Goal: Browse casually: Explore the website without a specific task or goal

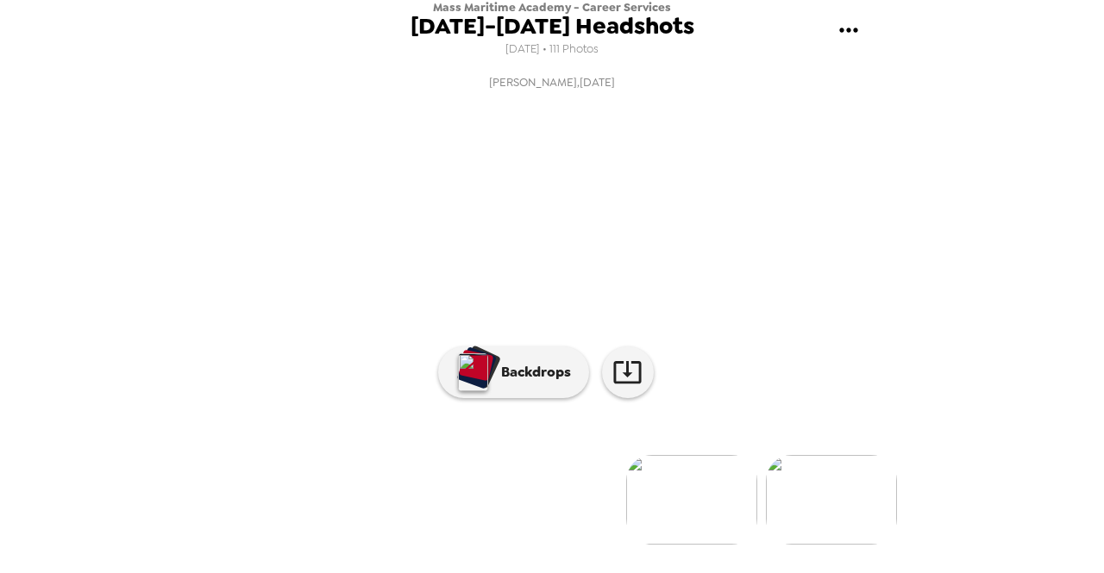
scroll to position [172, 0]
click at [557, 516] on img at bounding box center [551, 500] width 131 height 90
click at [678, 510] on img at bounding box center [691, 500] width 131 height 90
click at [679, 513] on img at bounding box center [691, 500] width 131 height 90
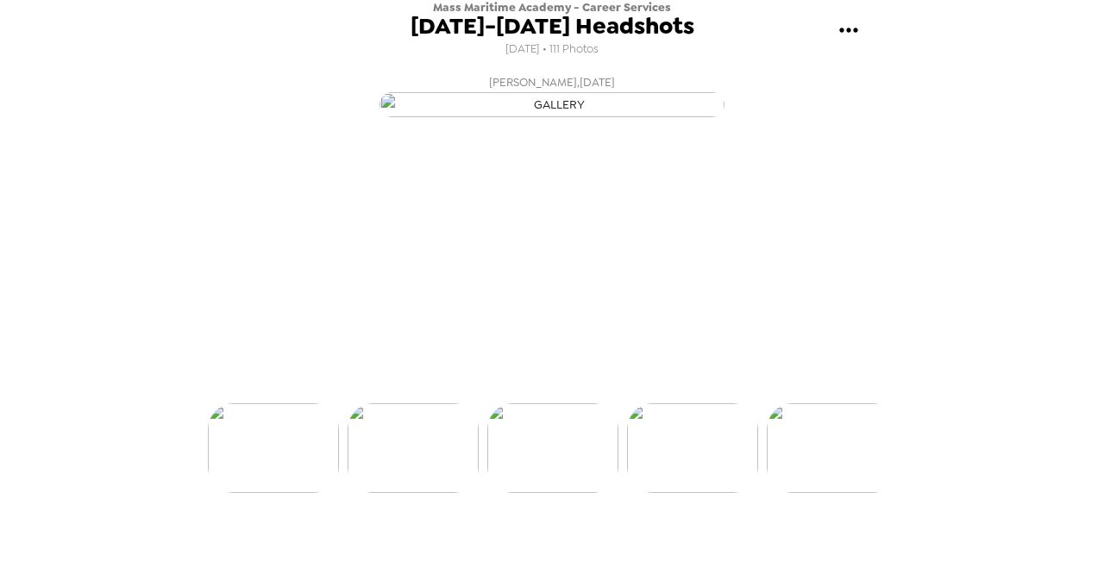
scroll to position [0, 279]
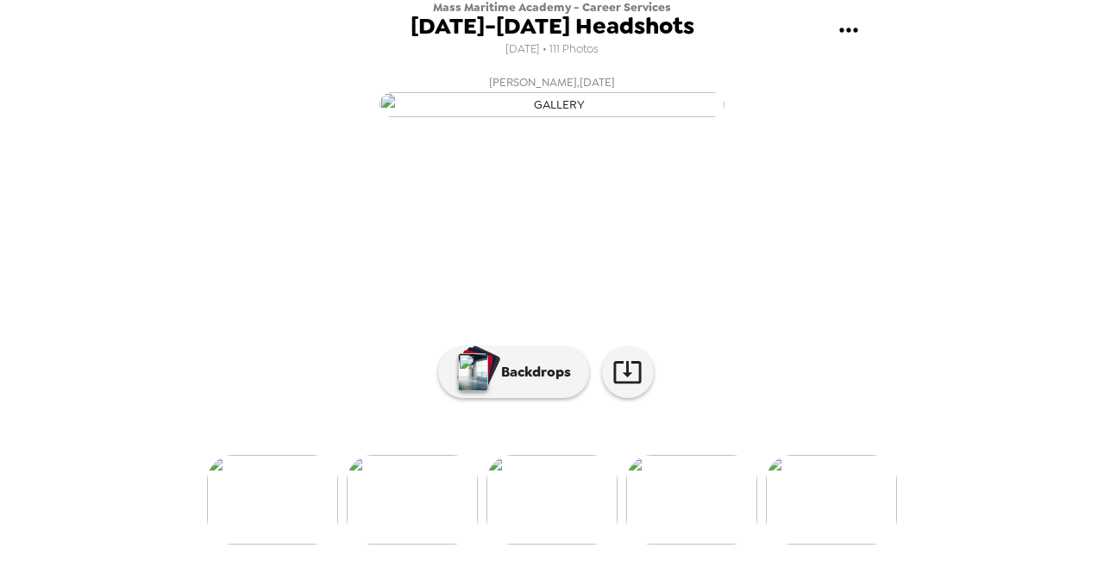
click at [679, 513] on div at bounding box center [552, 471] width 690 height 147
click at [697, 531] on img at bounding box center [691, 500] width 131 height 90
click at [714, 525] on img at bounding box center [691, 500] width 131 height 90
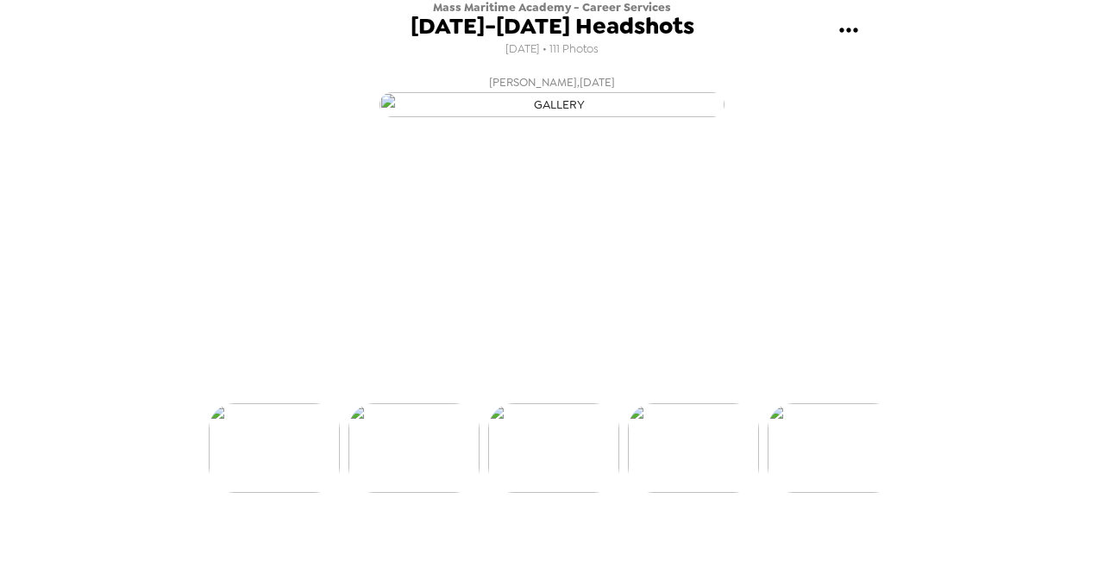
scroll to position [0, 558]
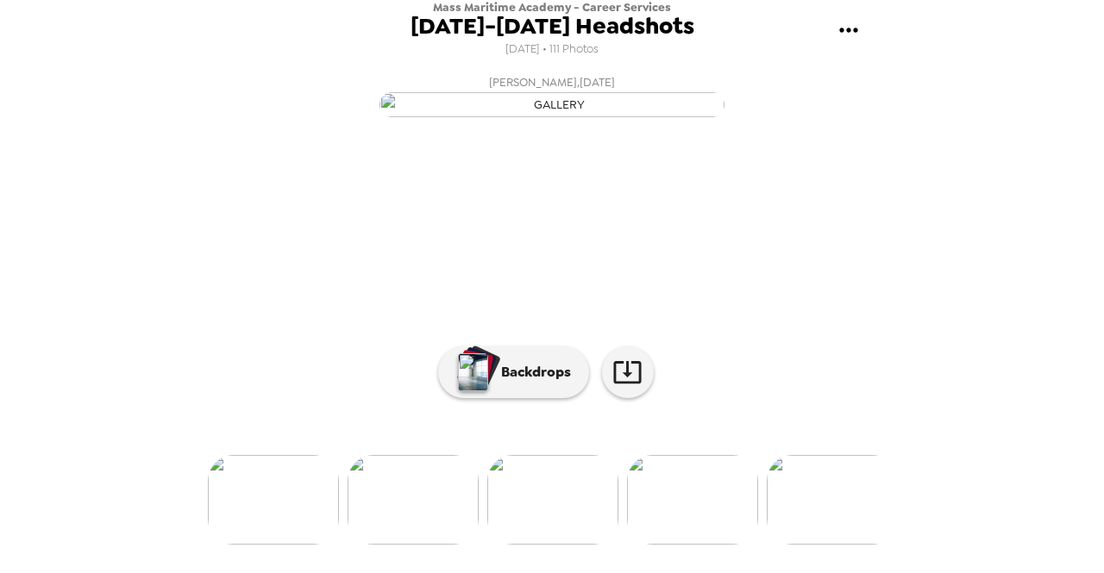
click at [712, 535] on img at bounding box center [692, 500] width 131 height 90
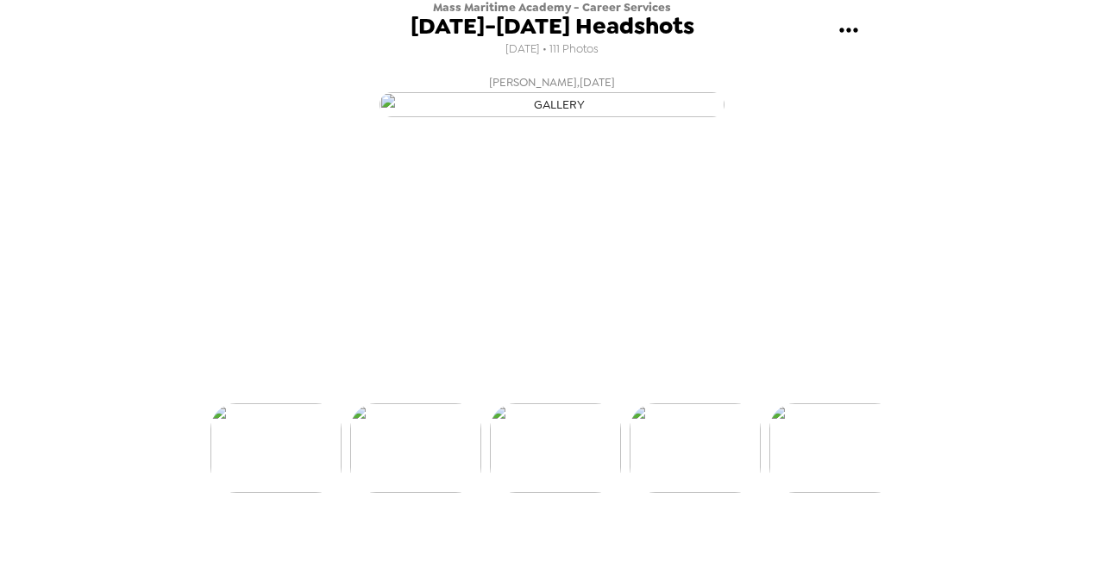
scroll to position [0, 698]
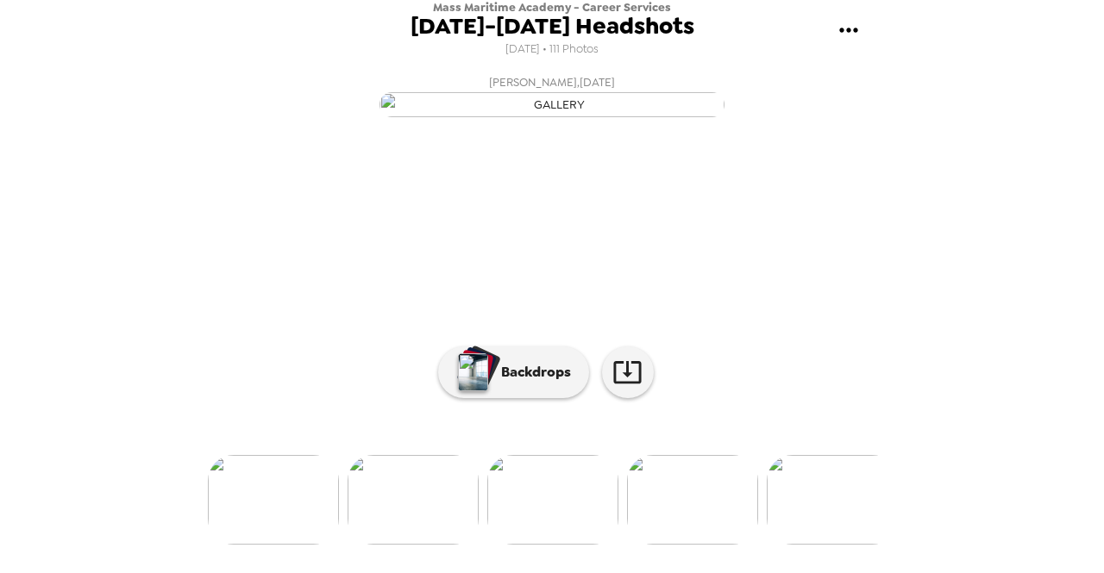
click at [712, 535] on img at bounding box center [692, 500] width 131 height 90
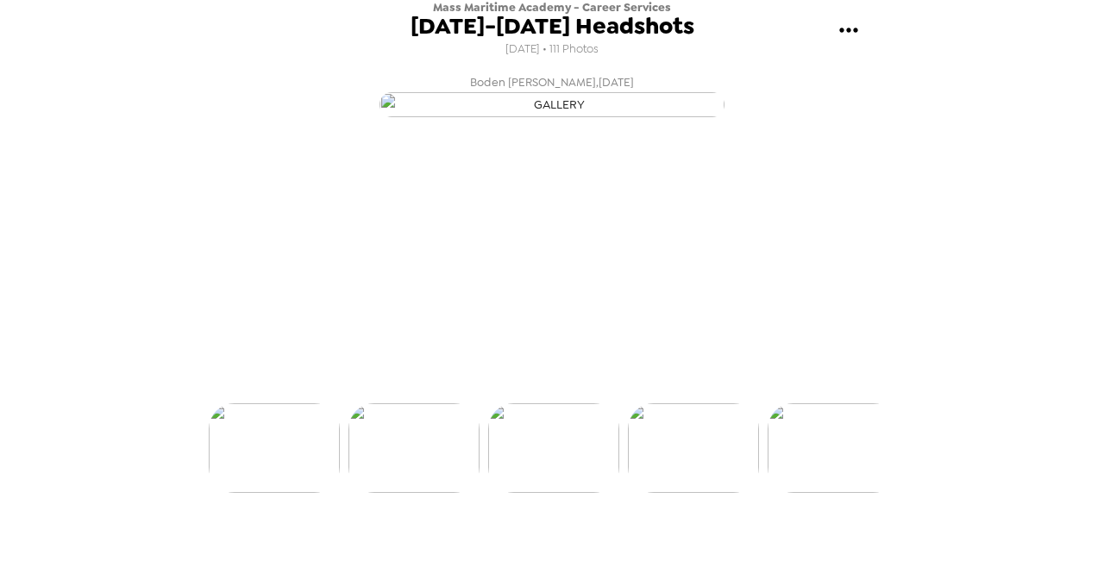
scroll to position [0, 837]
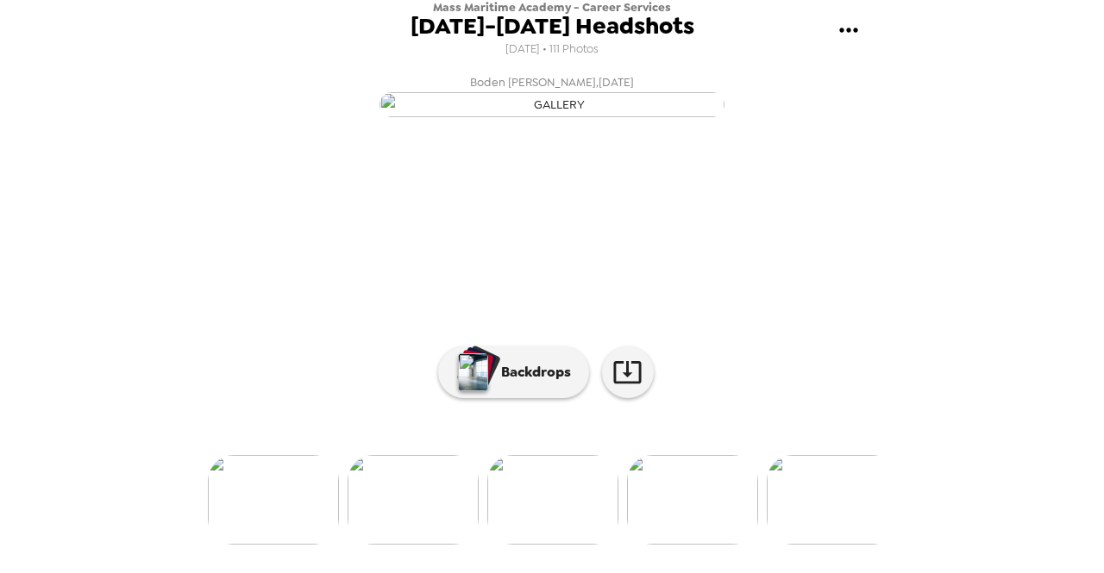
click at [702, 534] on img at bounding box center [692, 500] width 131 height 90
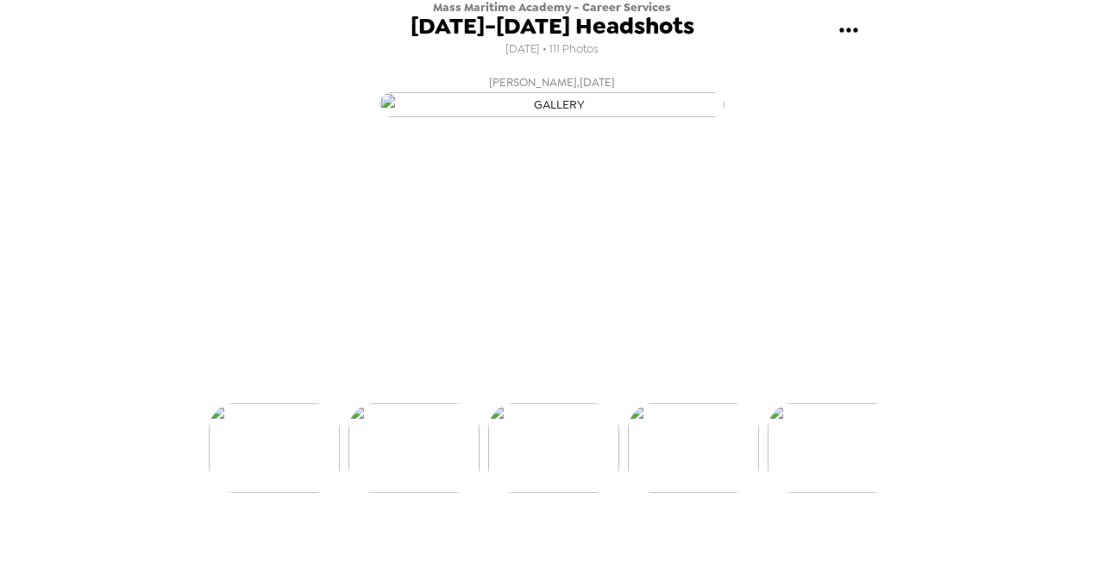
scroll to position [0, 977]
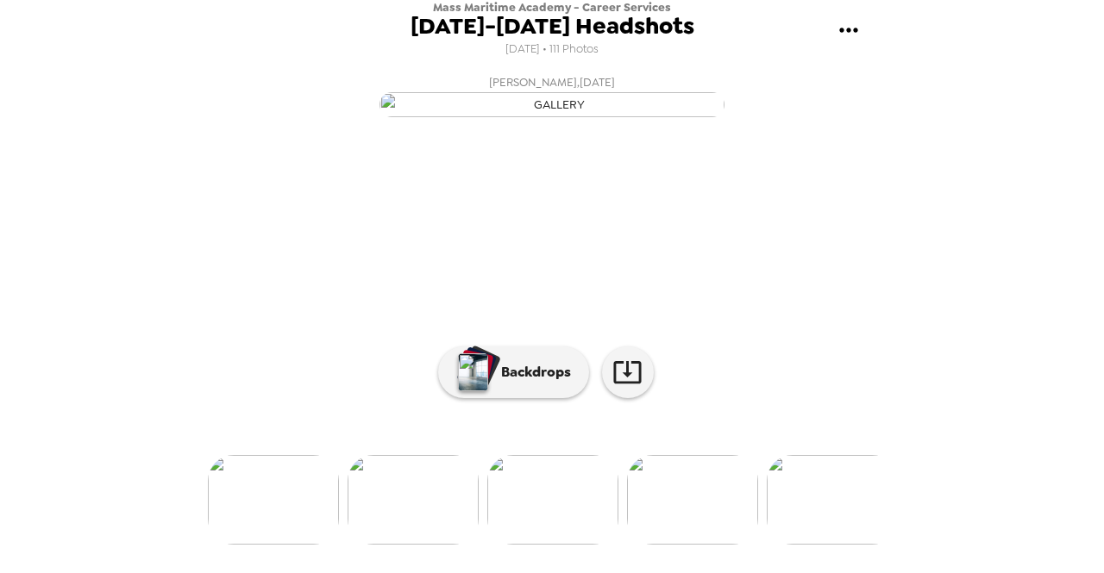
click at [702, 534] on img at bounding box center [692, 500] width 131 height 90
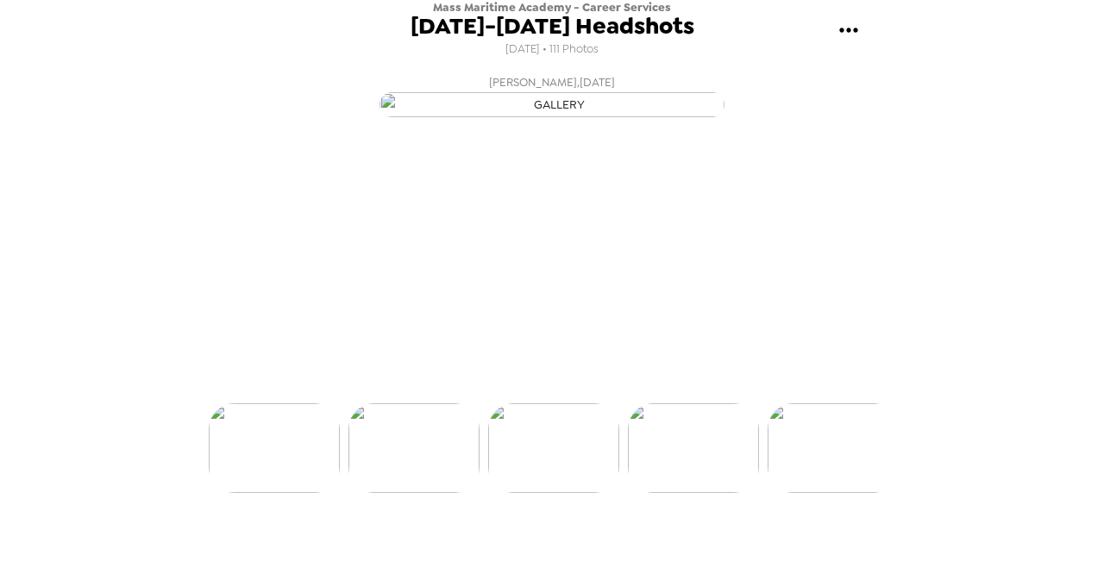
scroll to position [0, 1117]
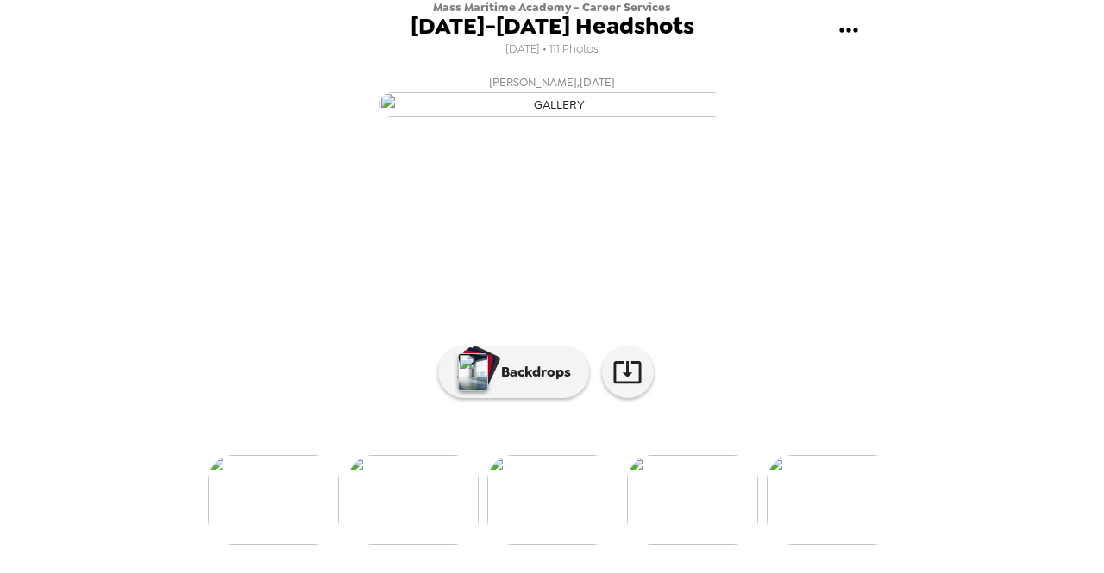
click at [702, 534] on img at bounding box center [692, 500] width 131 height 90
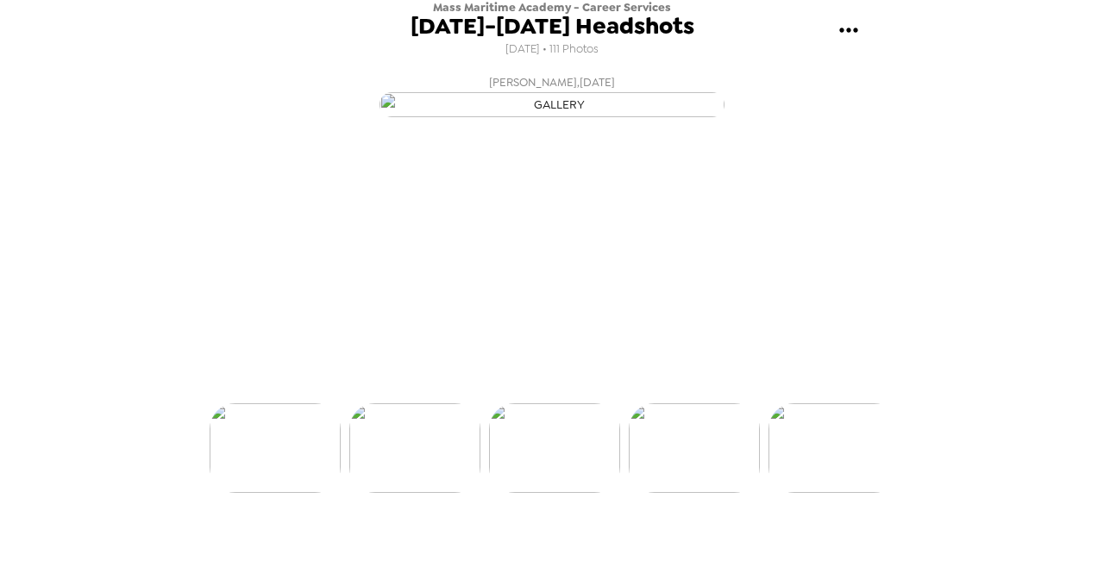
scroll to position [0, 1256]
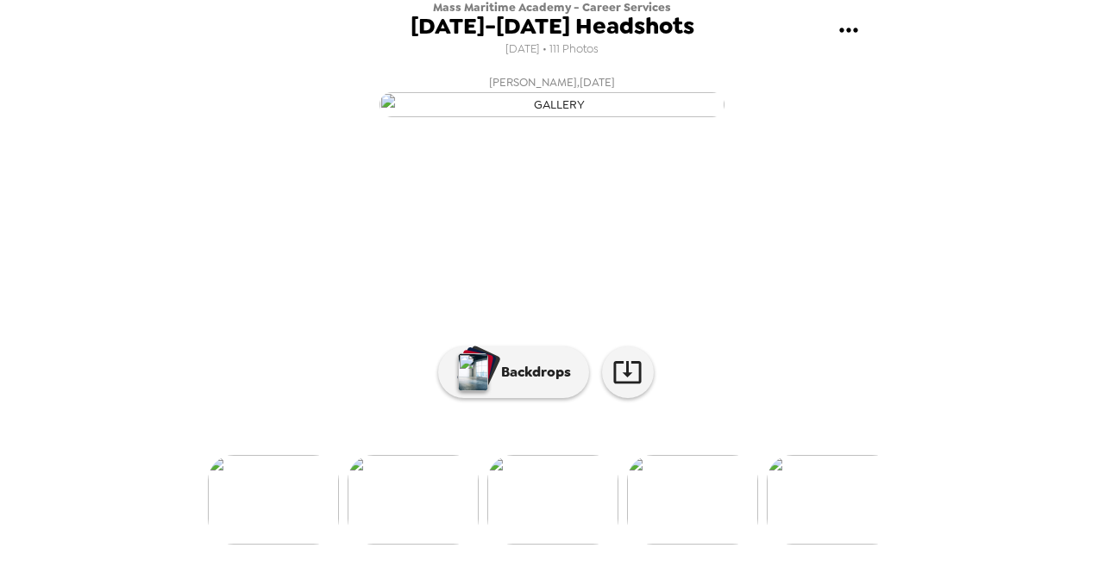
click at [697, 532] on img at bounding box center [692, 500] width 131 height 90
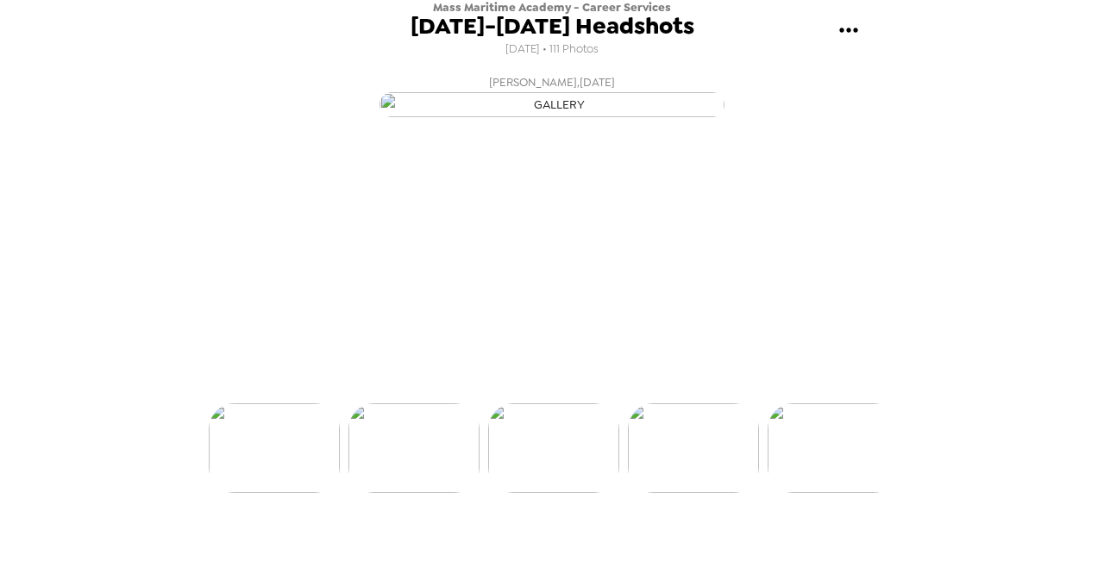
scroll to position [0, 1396]
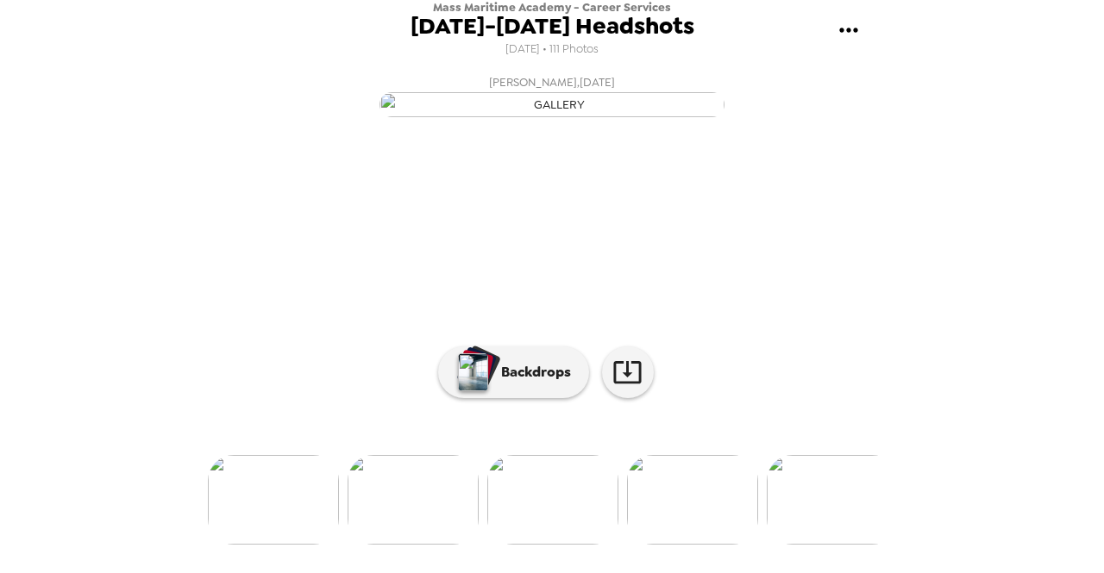
click at [696, 532] on img at bounding box center [692, 500] width 131 height 90
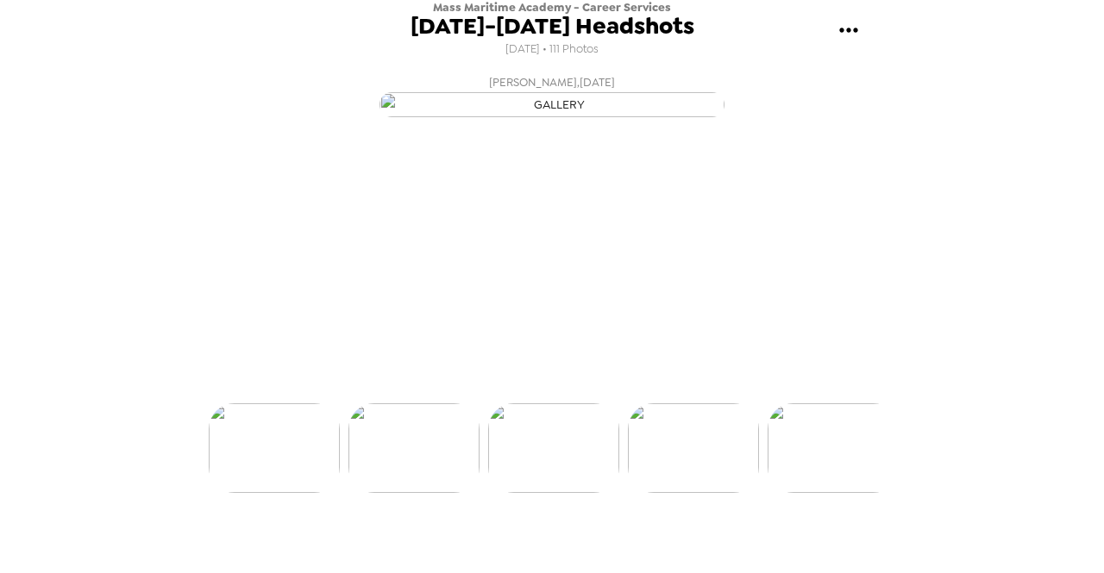
scroll to position [0, 1536]
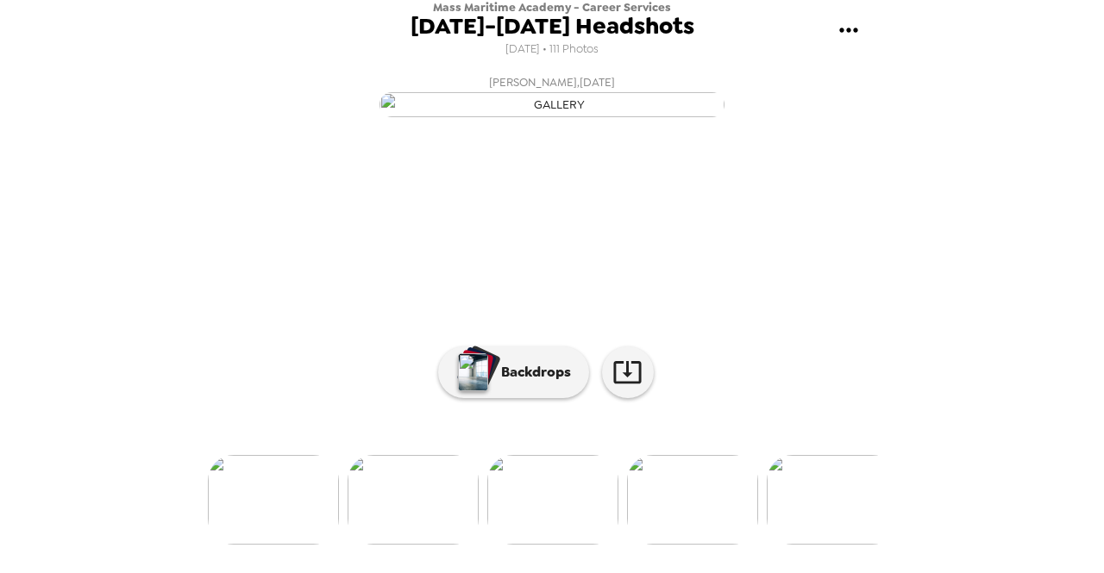
click at [696, 532] on img at bounding box center [692, 500] width 131 height 90
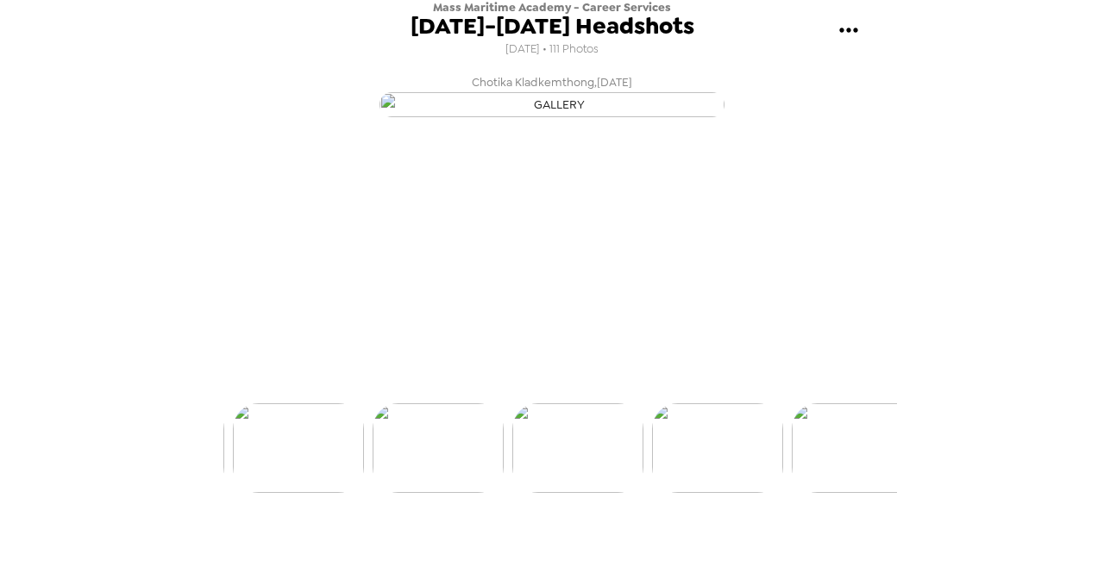
scroll to position [0, 1675]
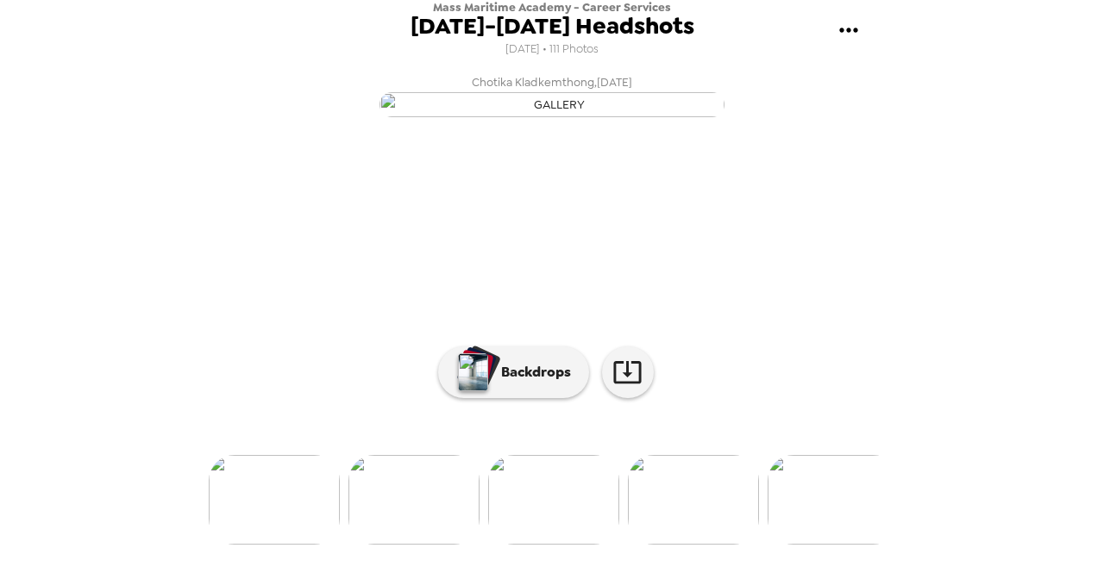
click at [696, 533] on img at bounding box center [693, 500] width 131 height 90
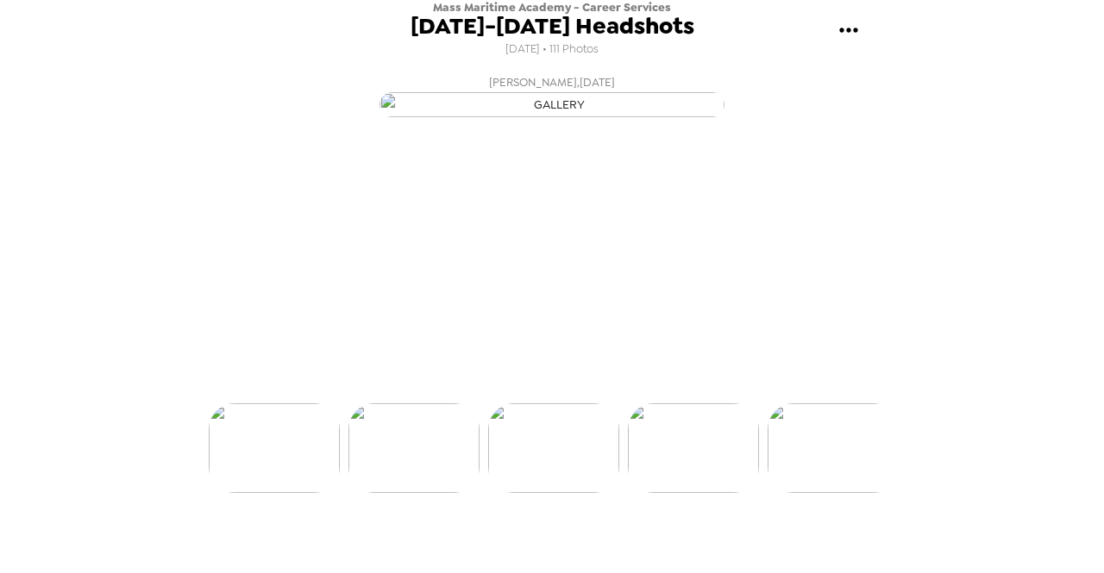
scroll to position [0, 1814]
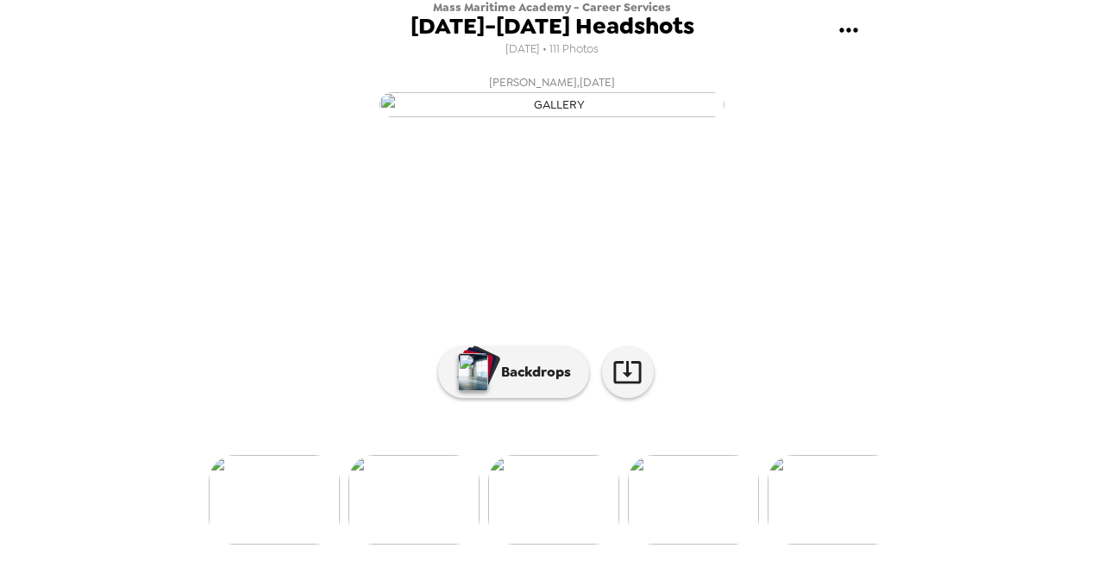
click at [696, 533] on img at bounding box center [693, 500] width 131 height 90
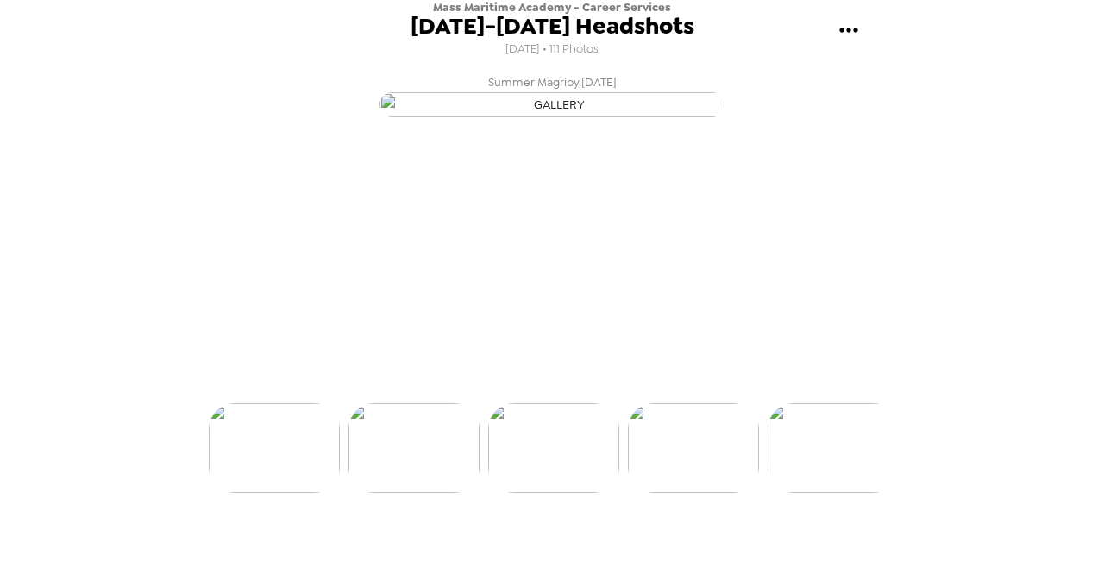
scroll to position [0, 1954]
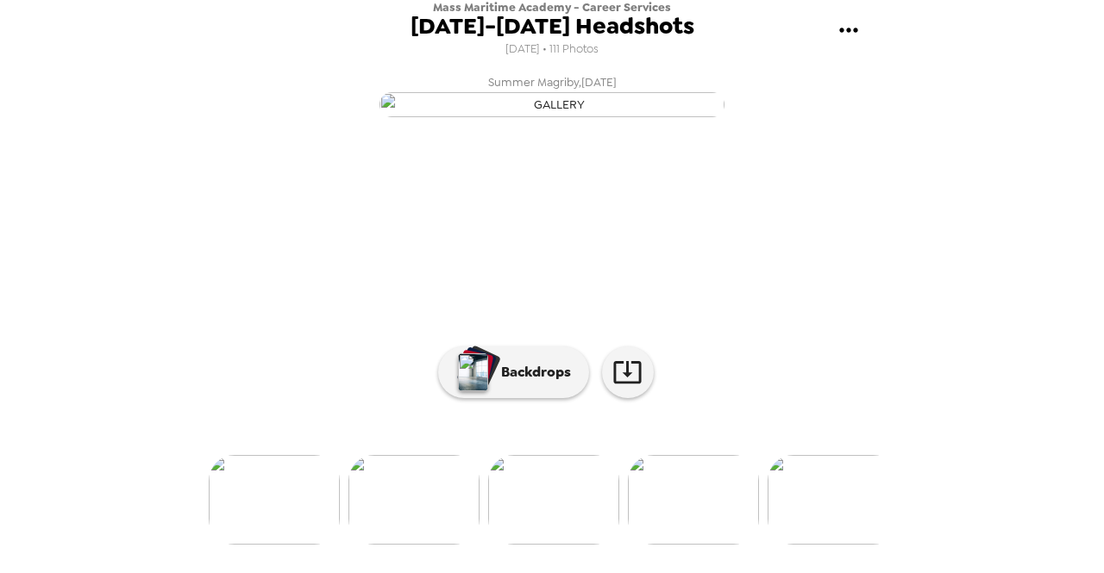
click at [811, 533] on img at bounding box center [832, 500] width 131 height 90
click at [687, 508] on img at bounding box center [693, 500] width 131 height 90
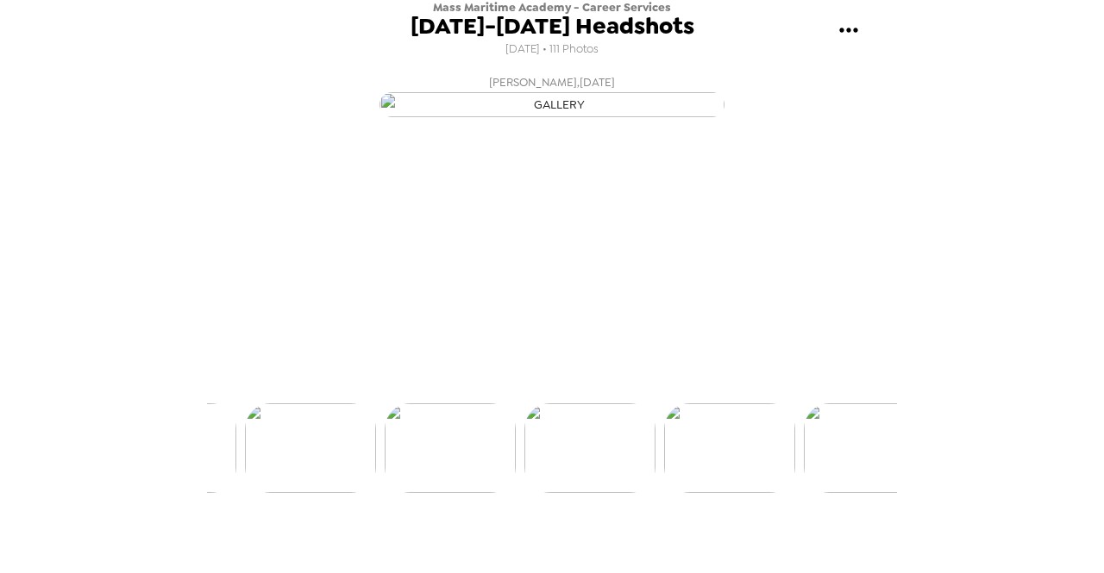
scroll to position [0, 2373]
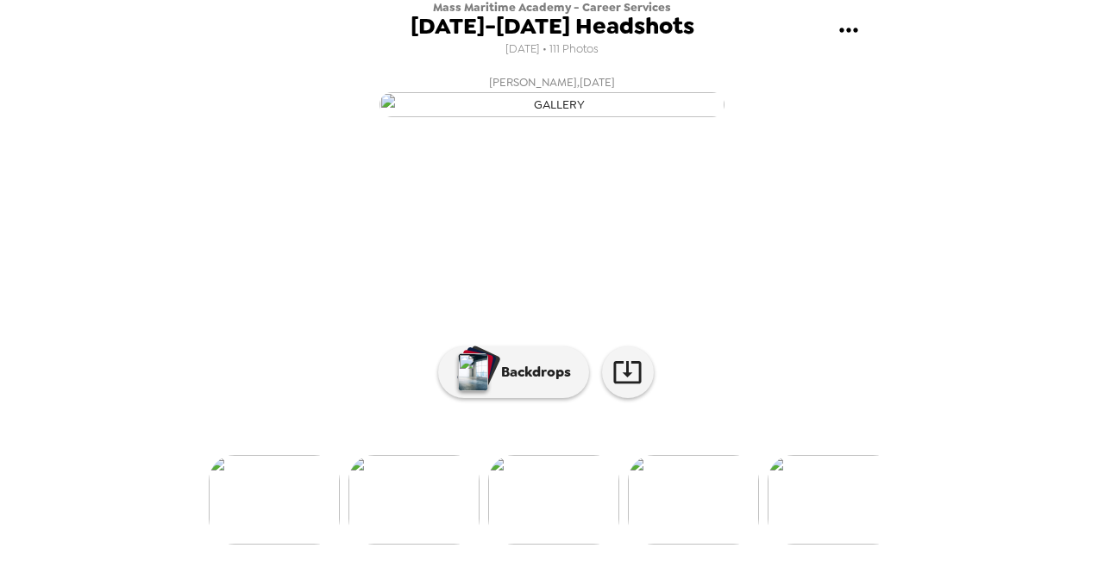
click at [679, 545] on img at bounding box center [693, 500] width 131 height 90
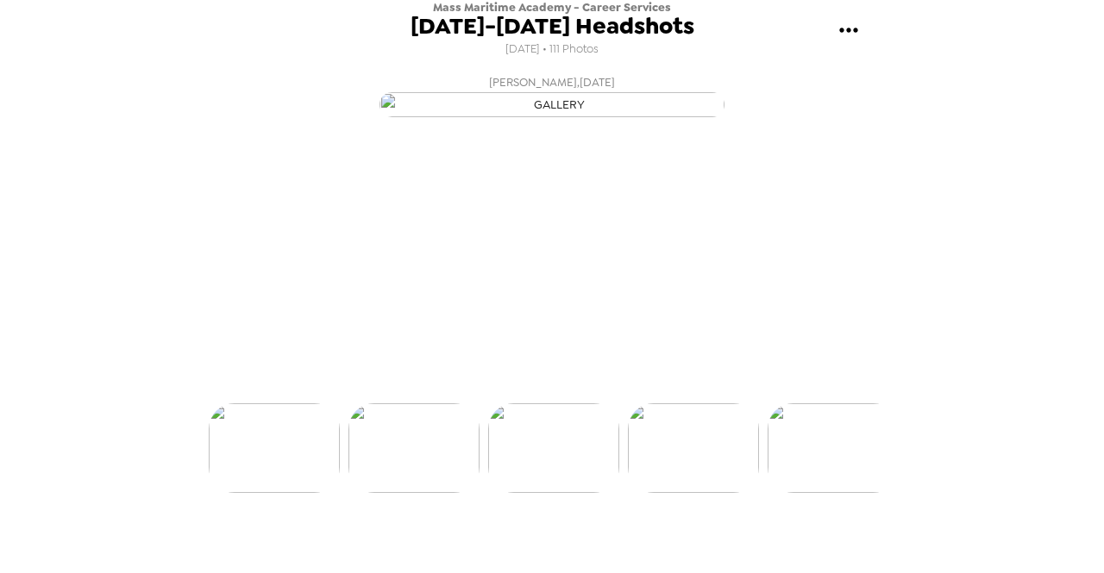
scroll to position [0, 2513]
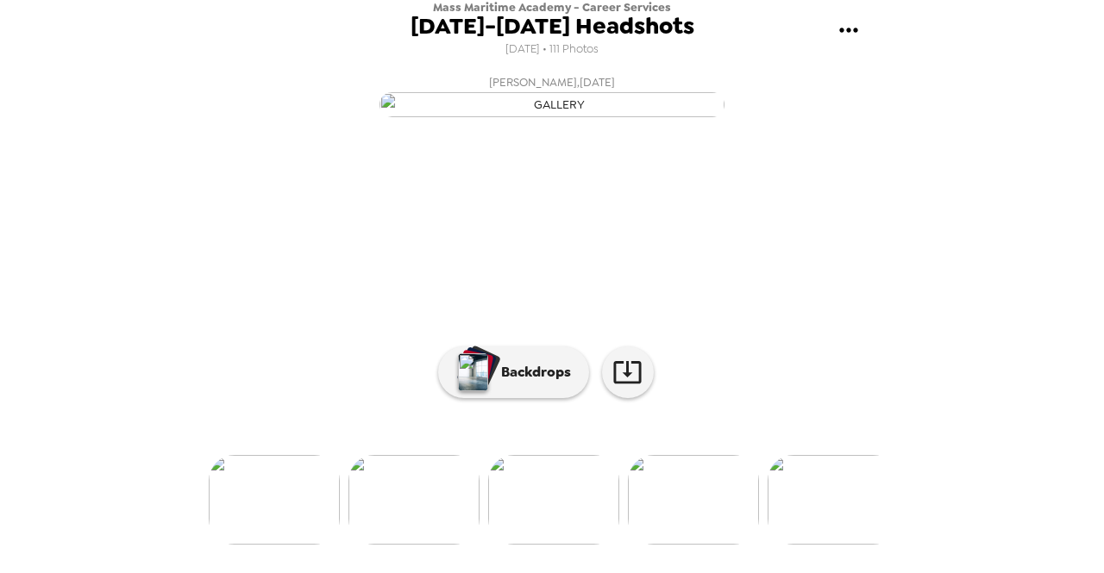
click at [698, 541] on img at bounding box center [693, 500] width 131 height 90
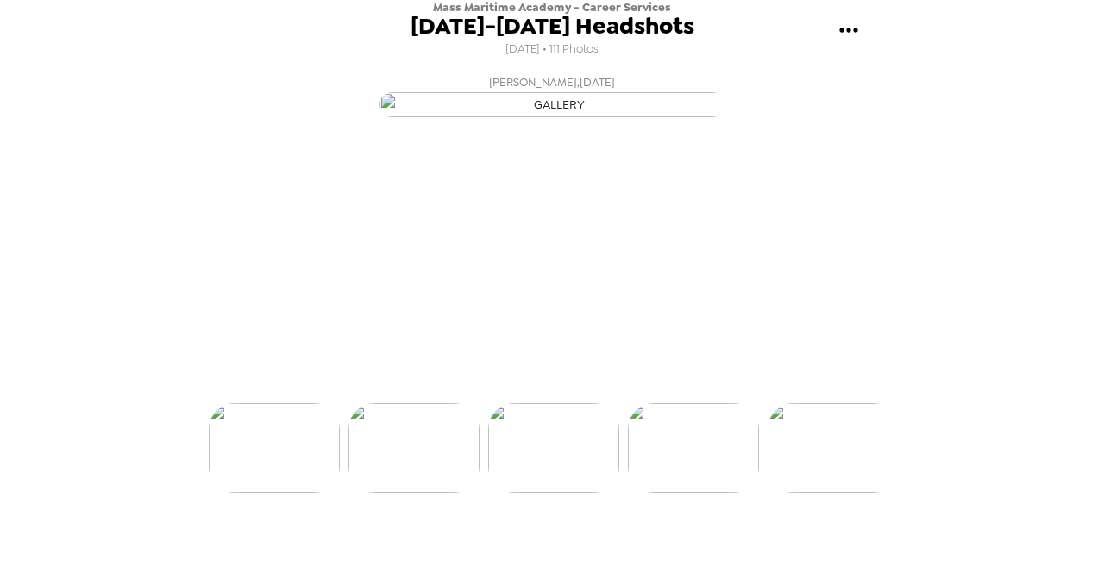
scroll to position [0, 2652]
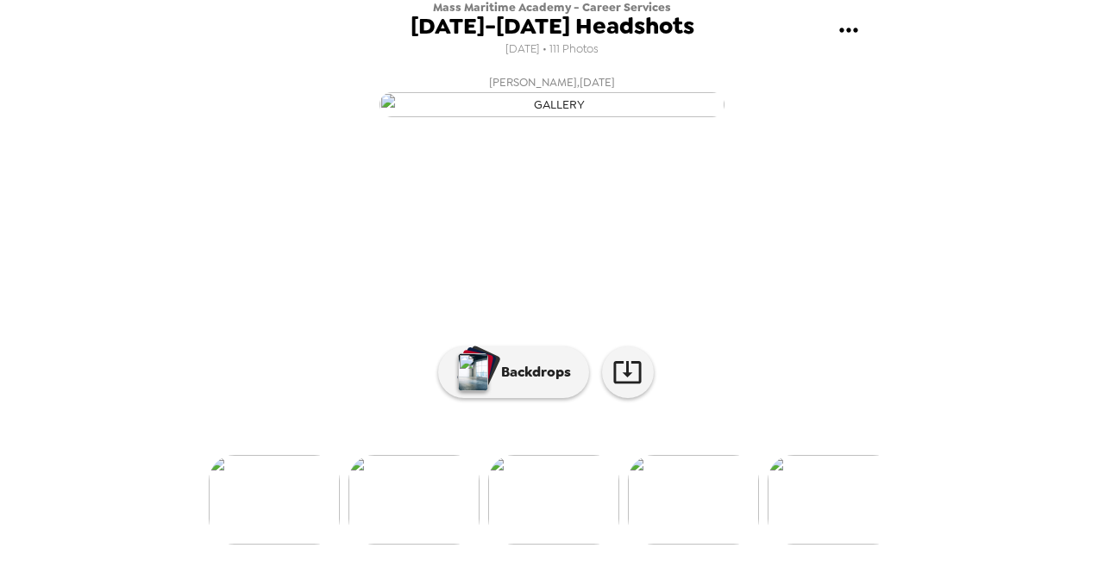
click at [697, 539] on img at bounding box center [693, 500] width 131 height 90
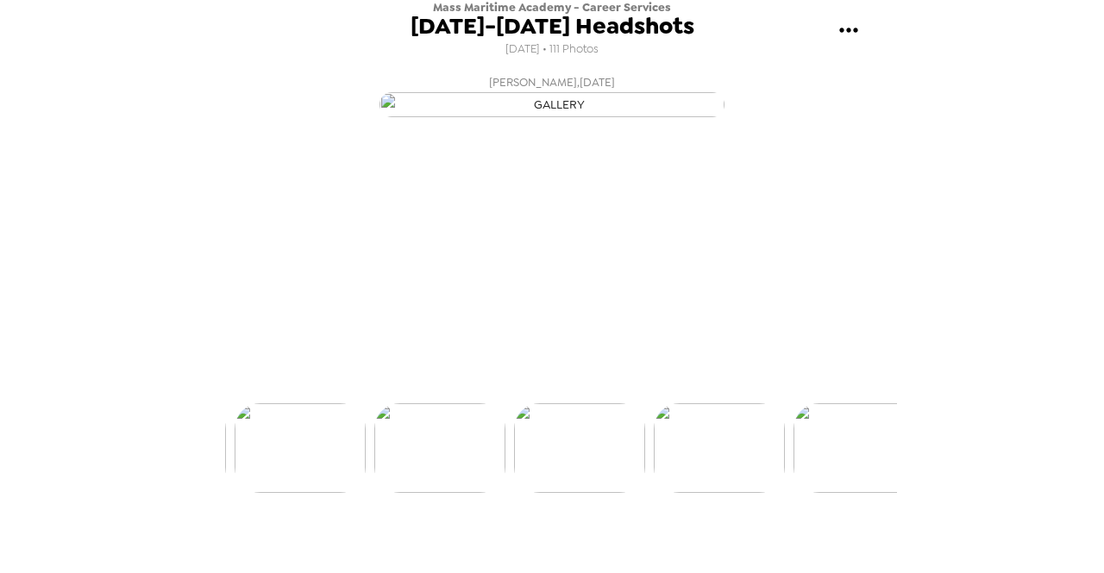
scroll to position [0, 2932]
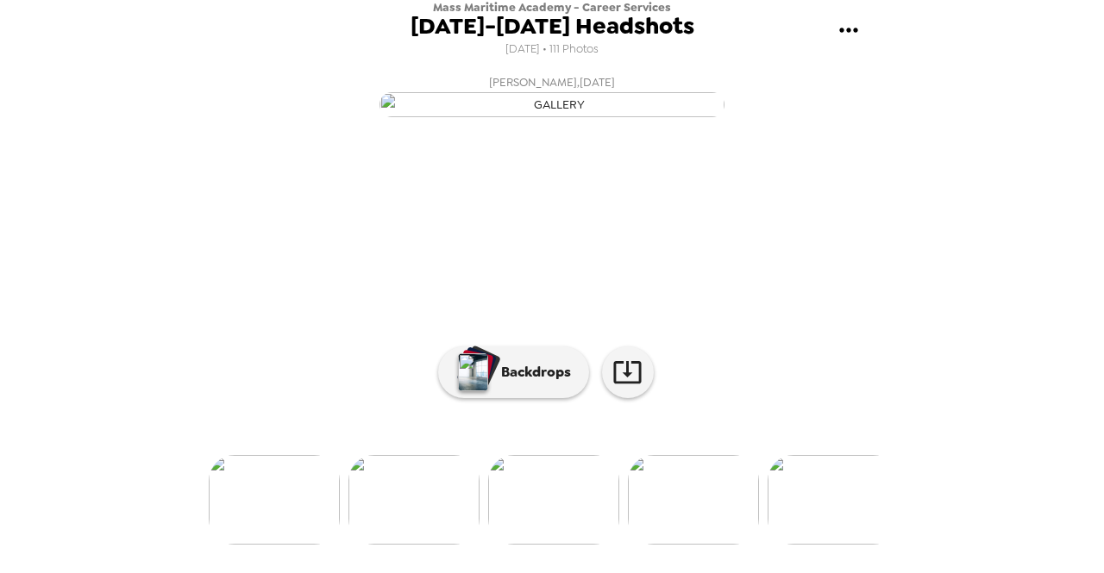
click at [690, 538] on img at bounding box center [693, 500] width 131 height 90
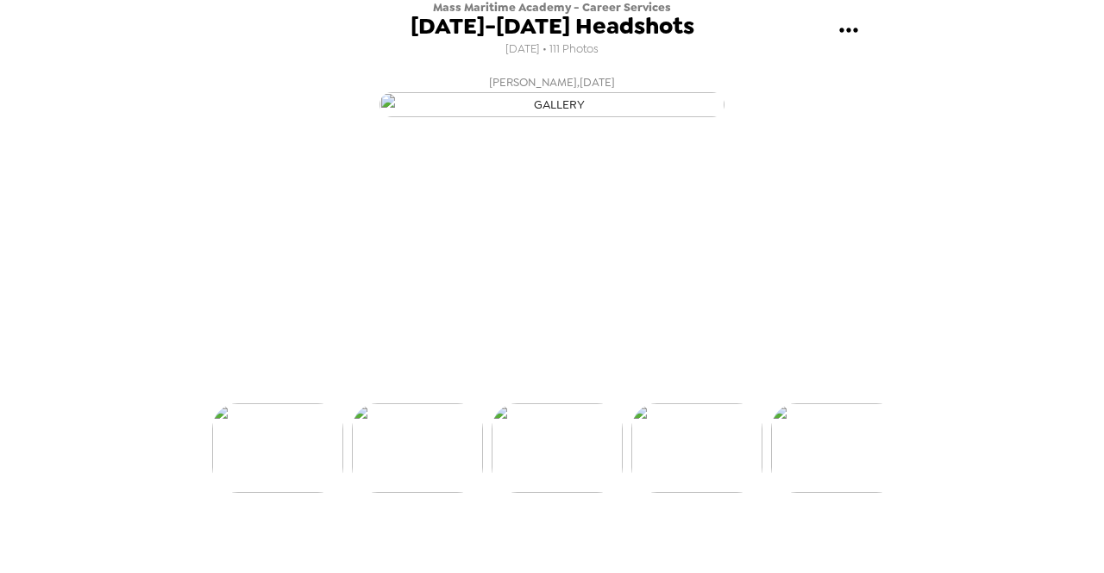
scroll to position [0, 3071]
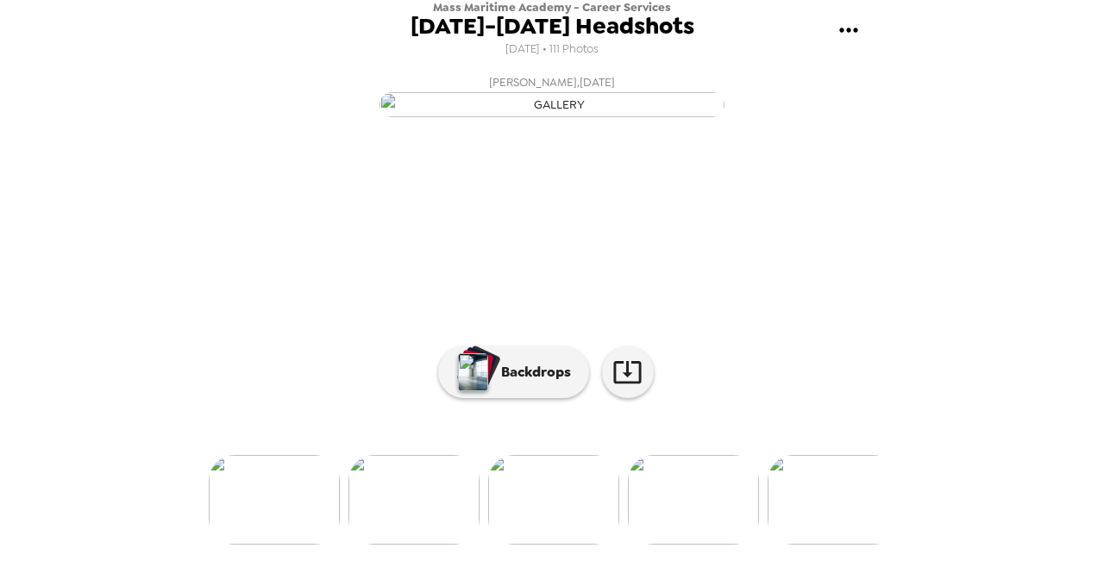
click at [690, 538] on img at bounding box center [693, 500] width 131 height 90
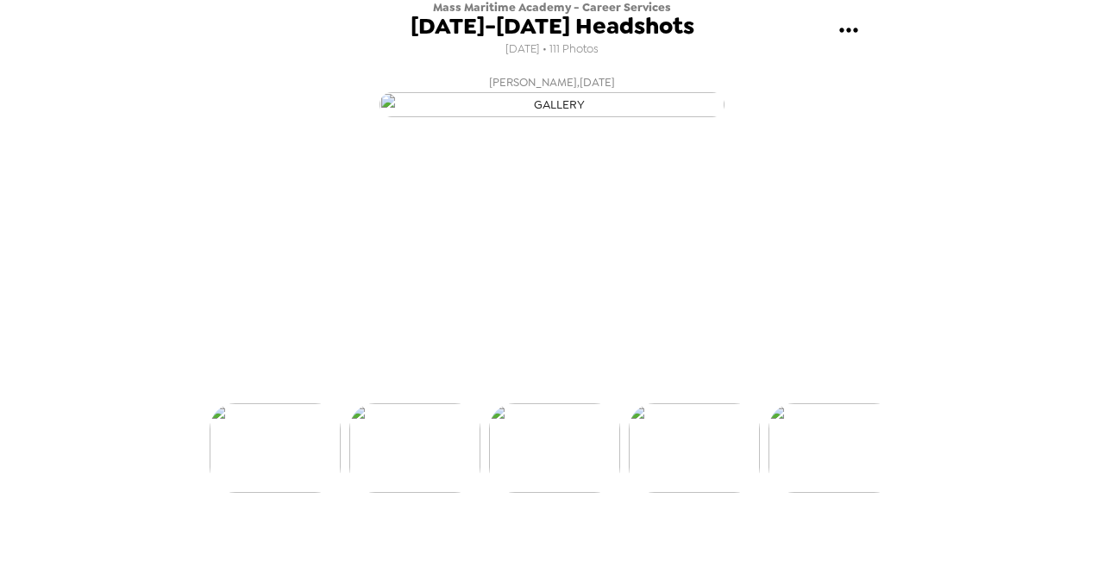
scroll to position [0, 3211]
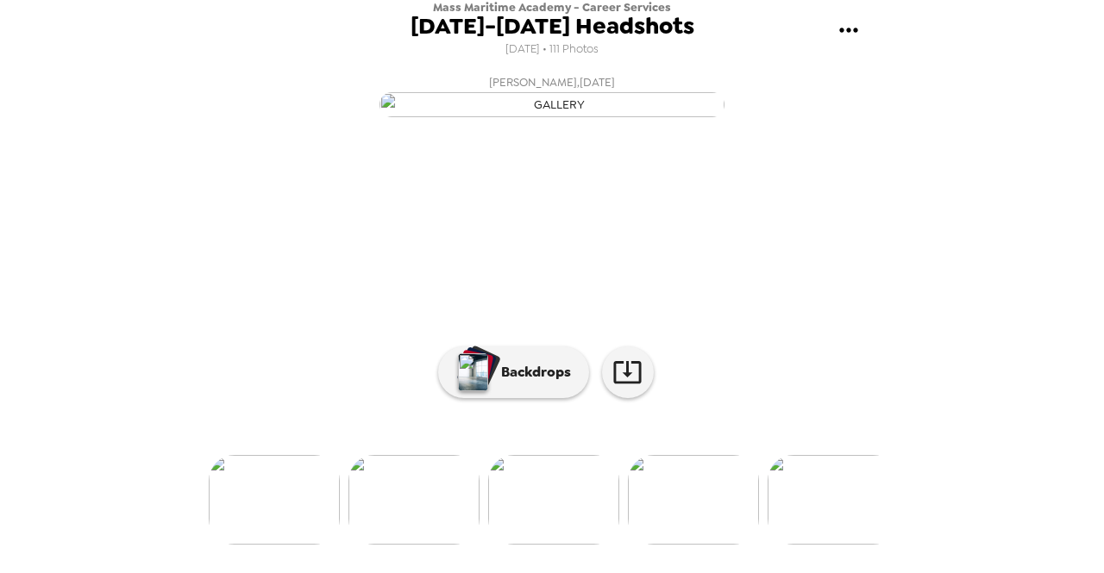
click at [701, 545] on img at bounding box center [693, 500] width 131 height 90
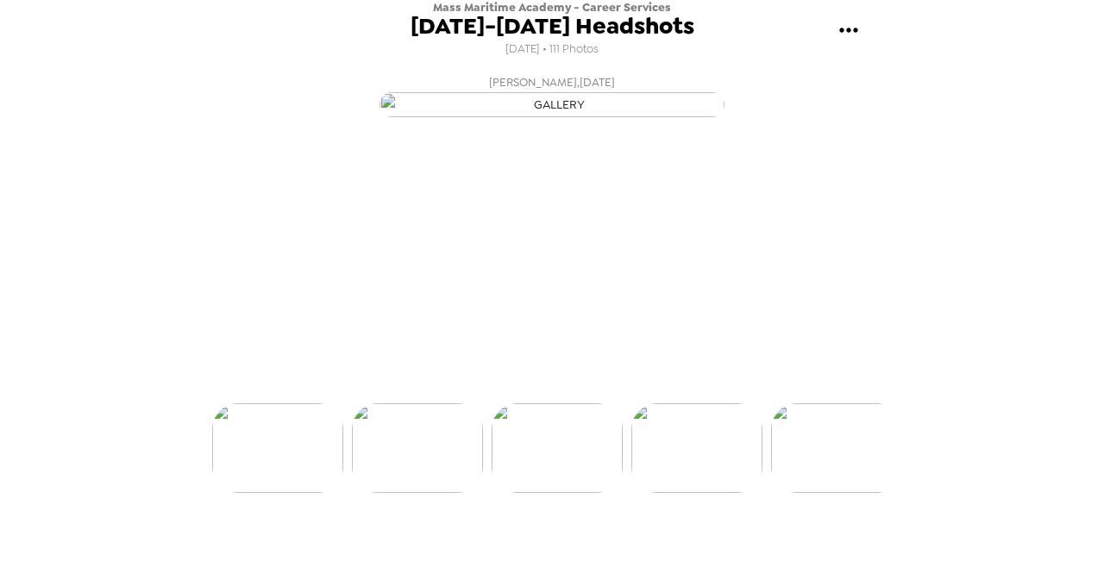
scroll to position [0, 3351]
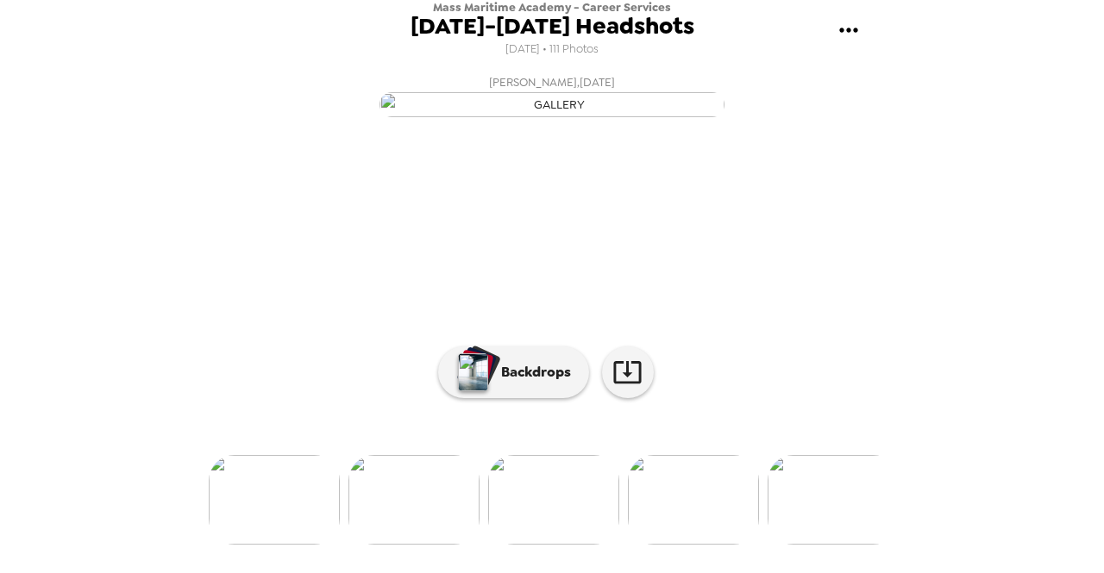
click at [701, 545] on img at bounding box center [693, 500] width 131 height 90
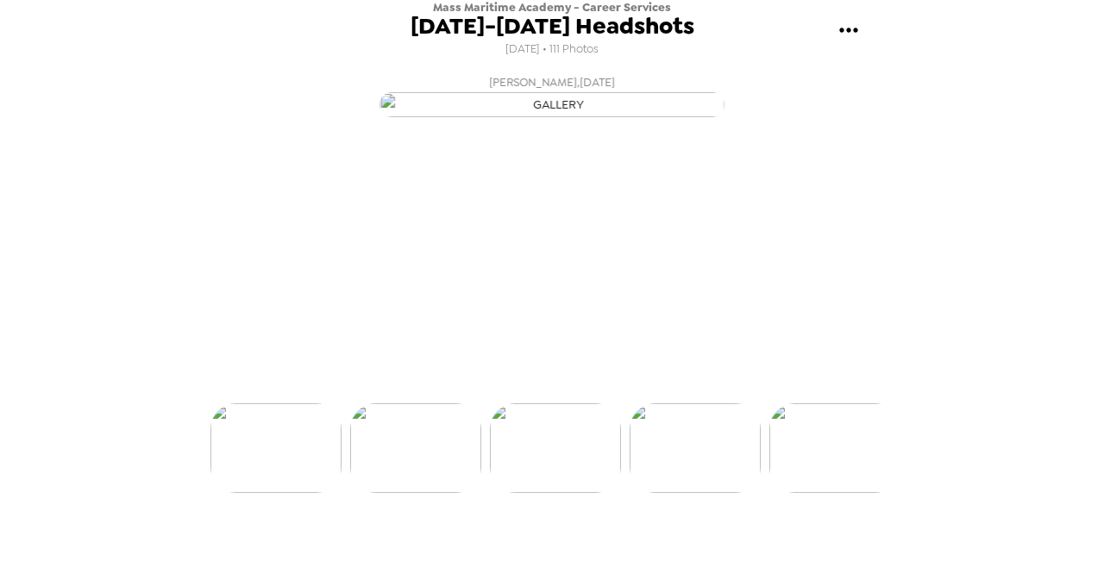
scroll to position [0, 3630]
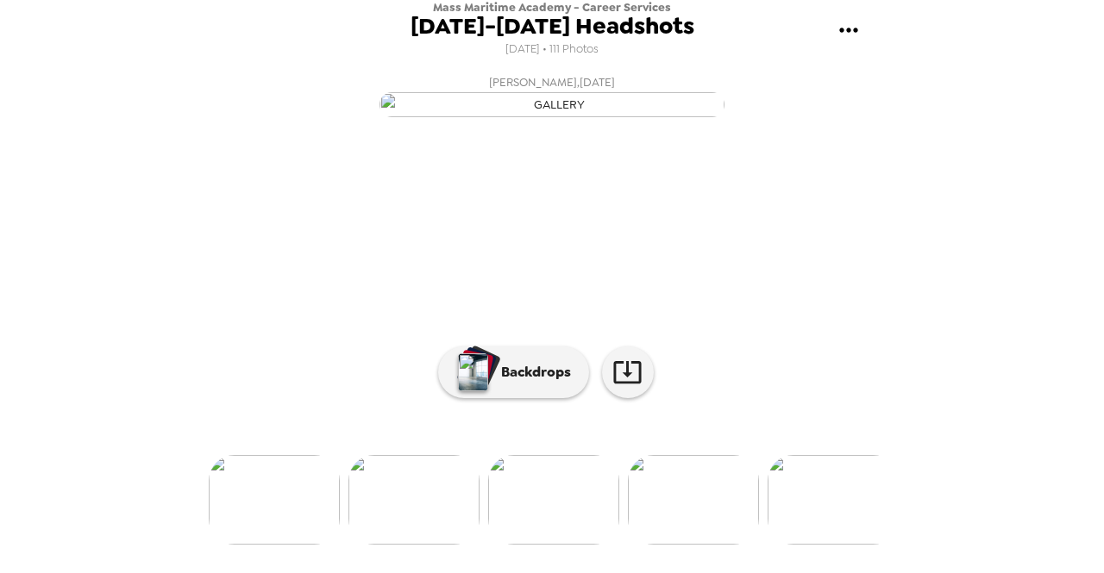
click at [693, 545] on img at bounding box center [693, 500] width 131 height 90
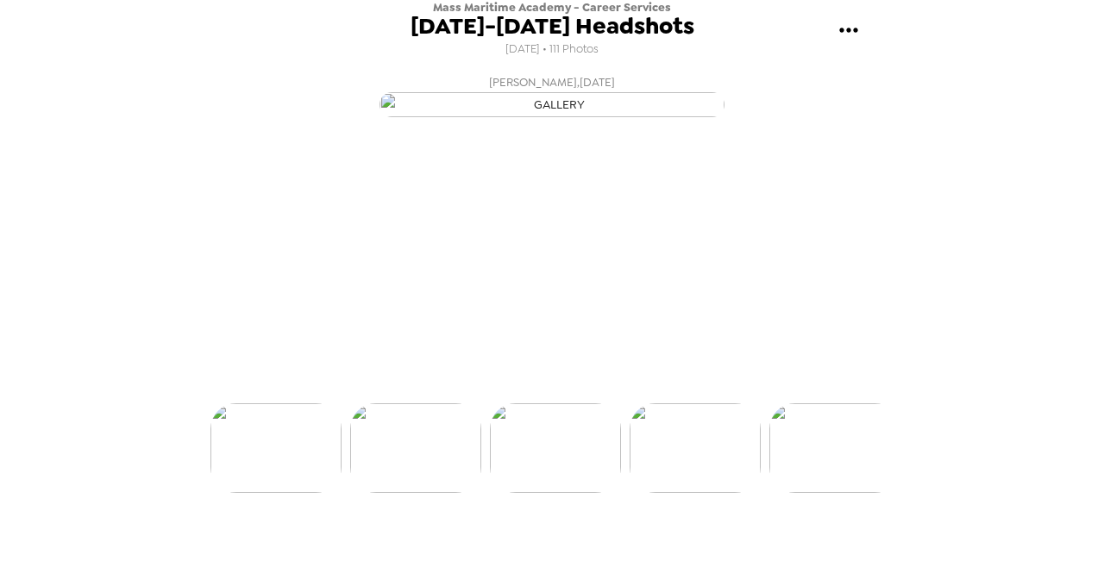
scroll to position [0, 3769]
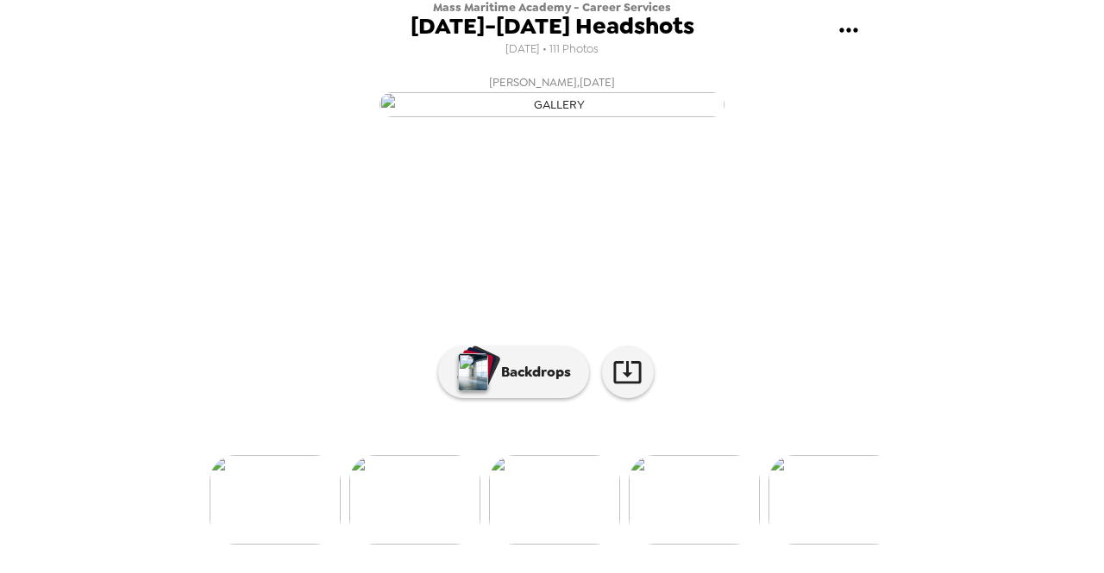
click at [701, 545] on img at bounding box center [694, 500] width 131 height 90
click at [700, 545] on img at bounding box center [694, 500] width 131 height 90
click at [696, 545] on img at bounding box center [694, 500] width 131 height 90
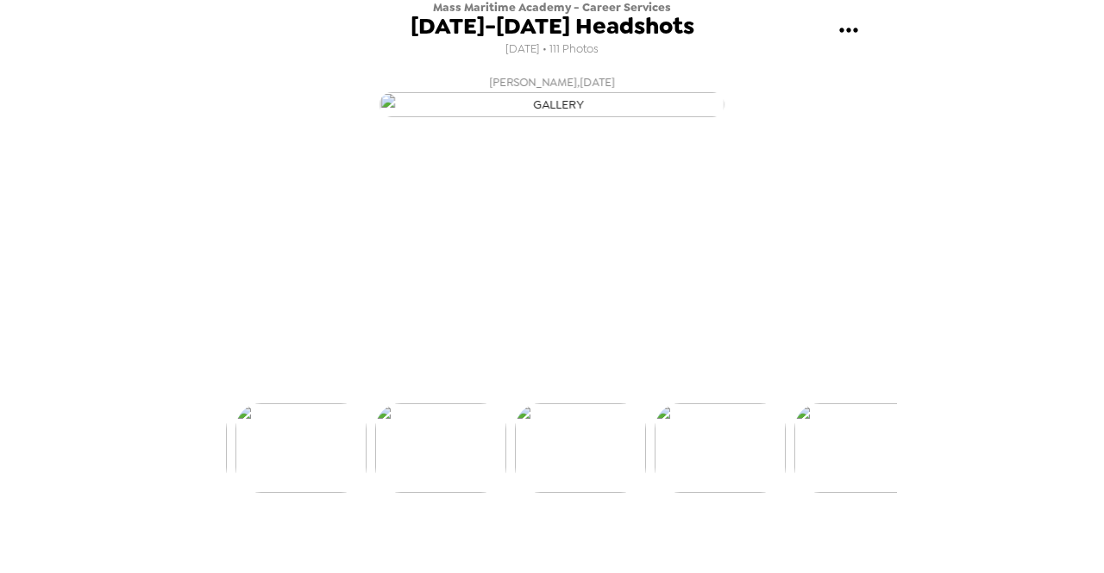
scroll to position [0, 4328]
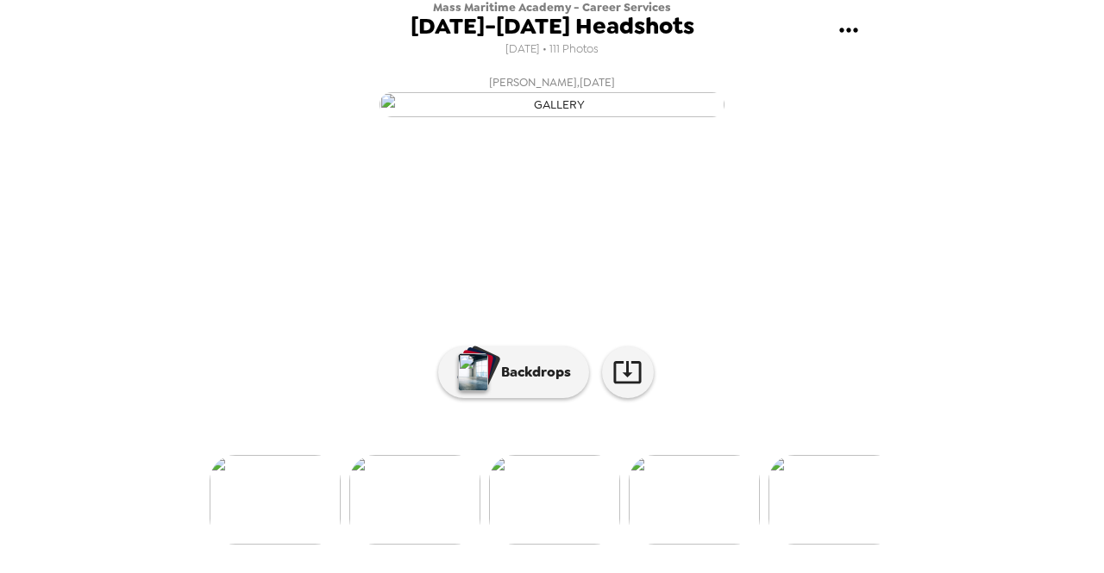
click at [694, 545] on img at bounding box center [694, 500] width 131 height 90
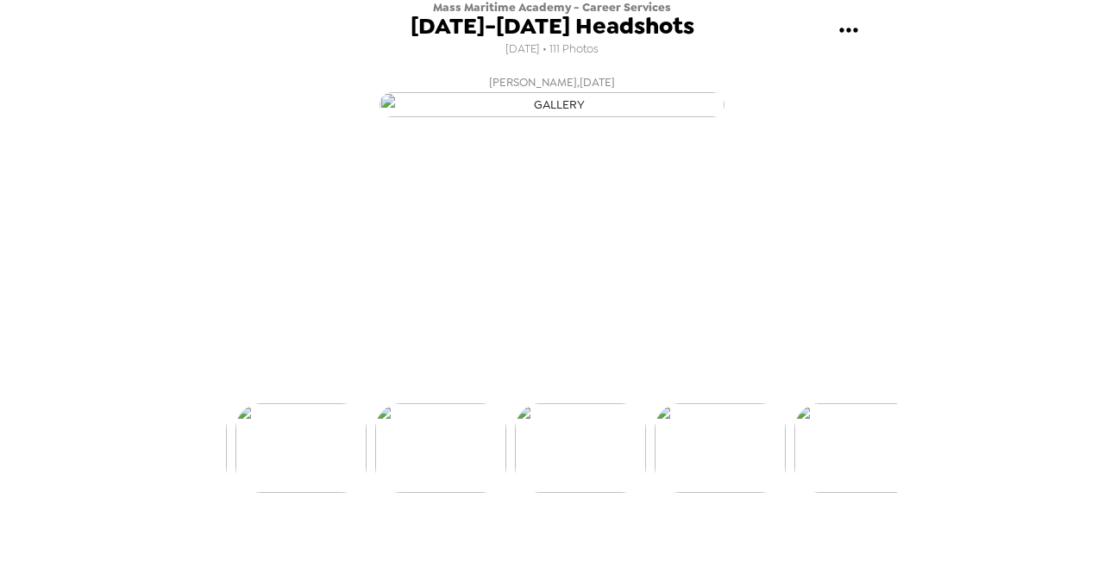
scroll to position [0, 4467]
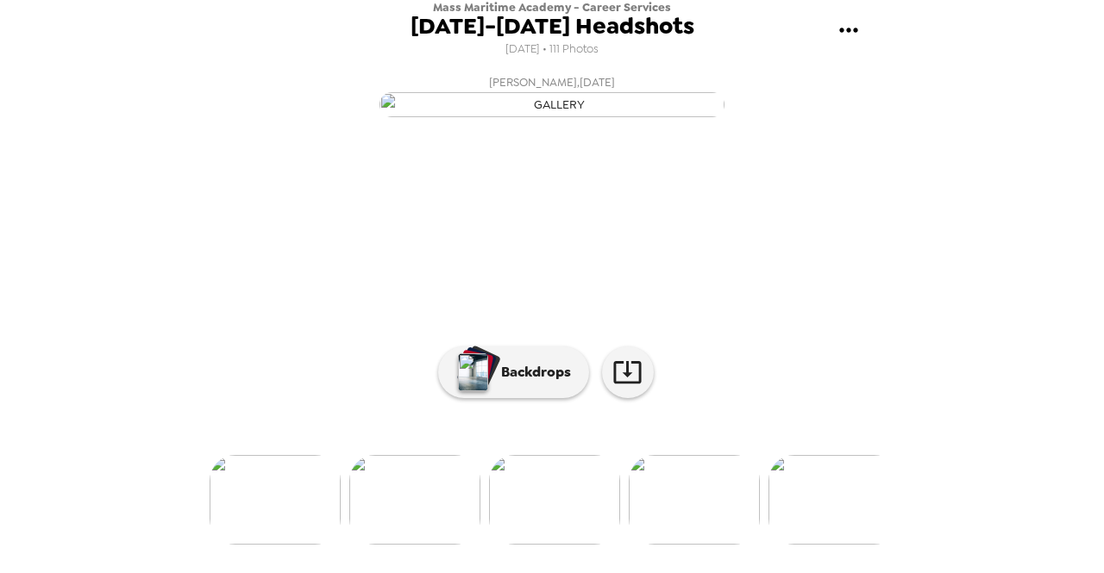
click at [695, 545] on img at bounding box center [694, 500] width 131 height 90
click at [692, 545] on img at bounding box center [694, 500] width 131 height 90
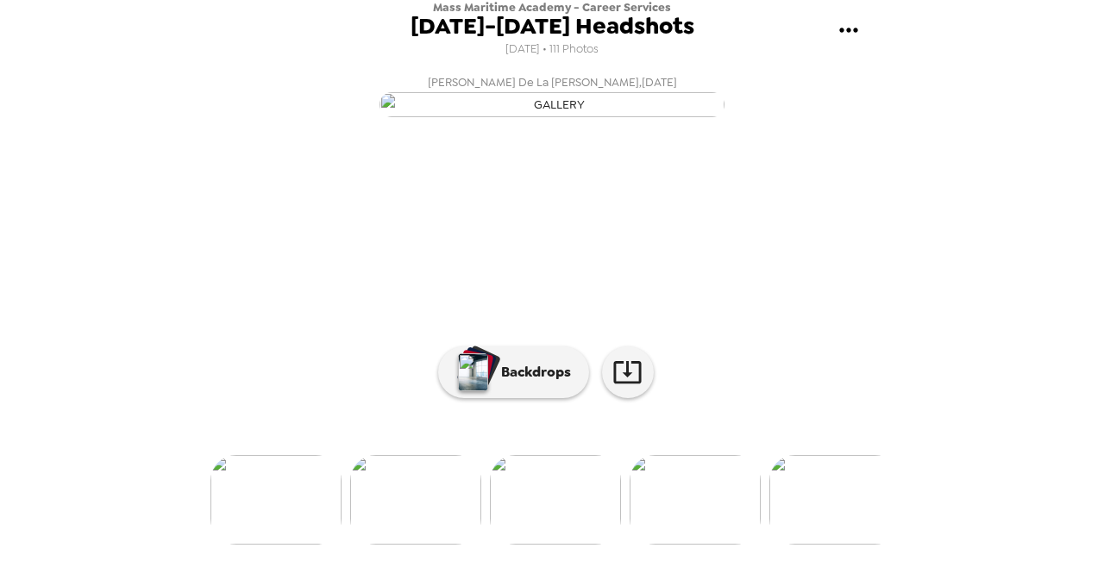
click at [692, 545] on img at bounding box center [694, 500] width 131 height 90
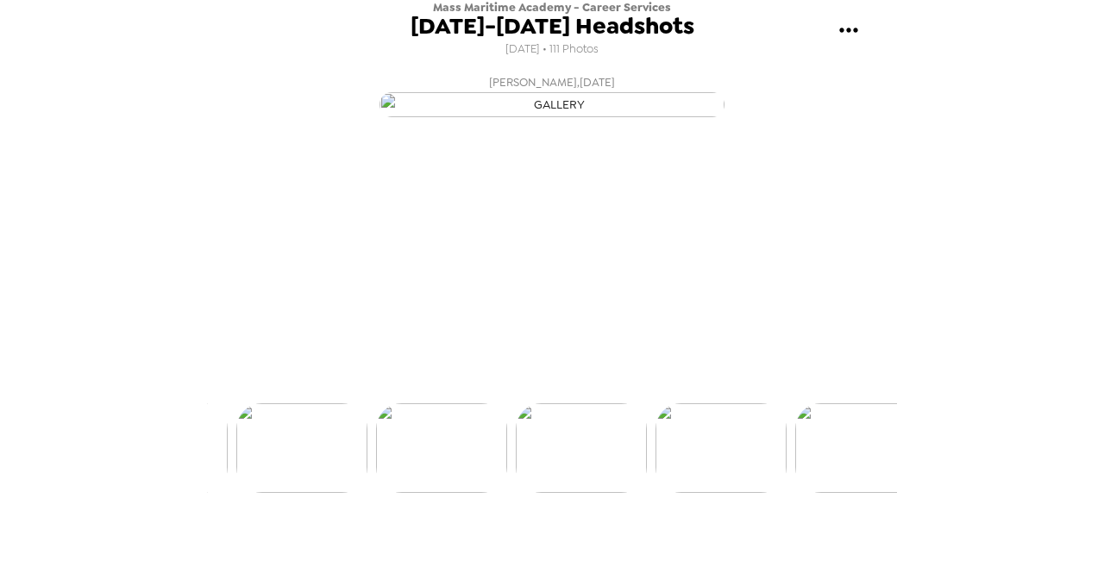
scroll to position [0, 5444]
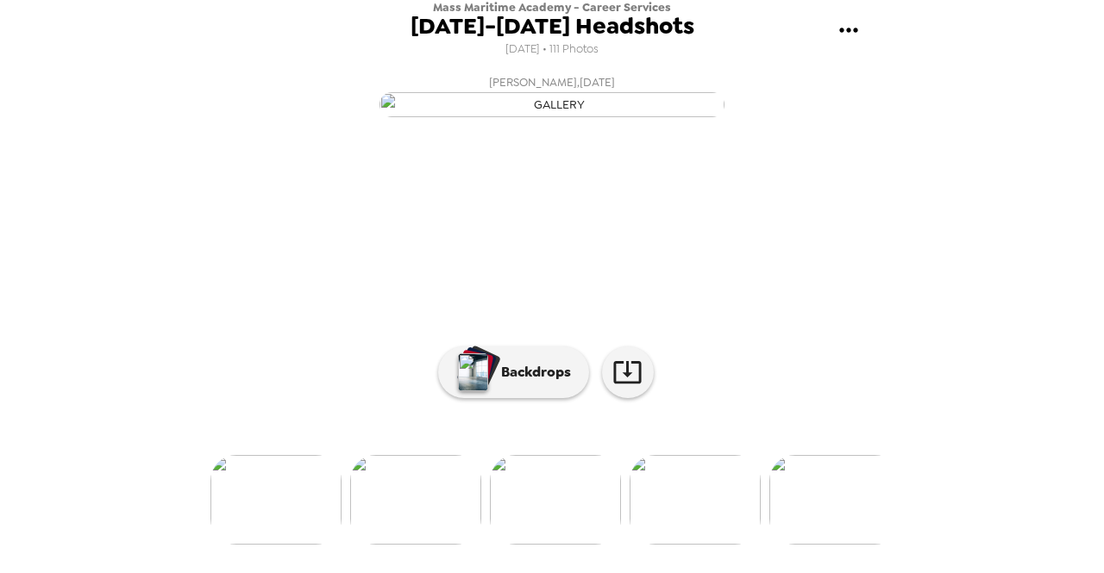
click at [688, 545] on img at bounding box center [694, 500] width 131 height 90
click at [687, 545] on img at bounding box center [694, 500] width 131 height 90
click at [719, 512] on img at bounding box center [694, 500] width 131 height 90
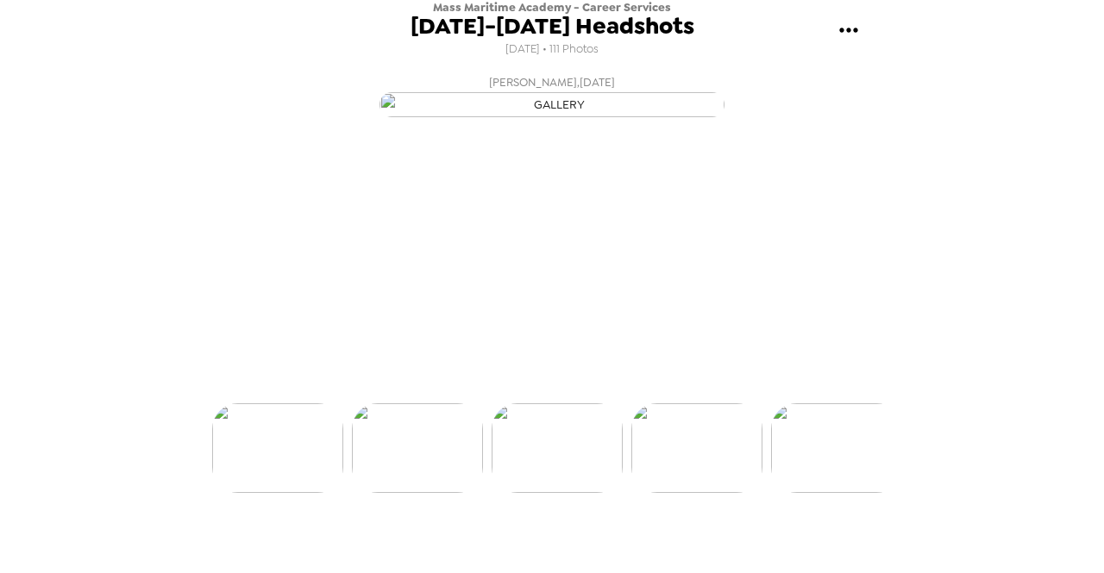
scroll to position [0, 6003]
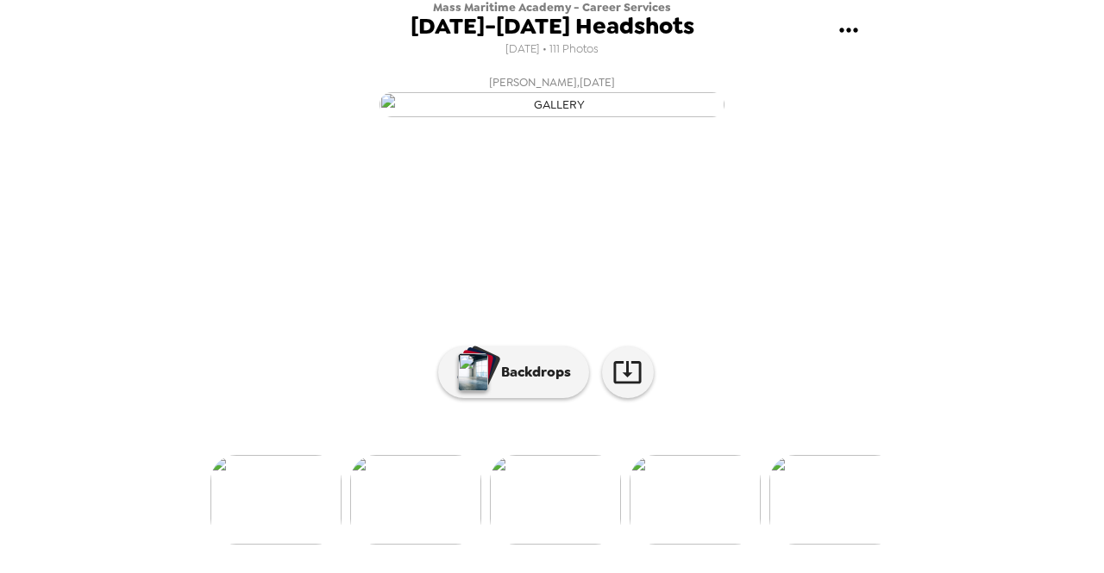
click at [701, 535] on img at bounding box center [694, 500] width 131 height 90
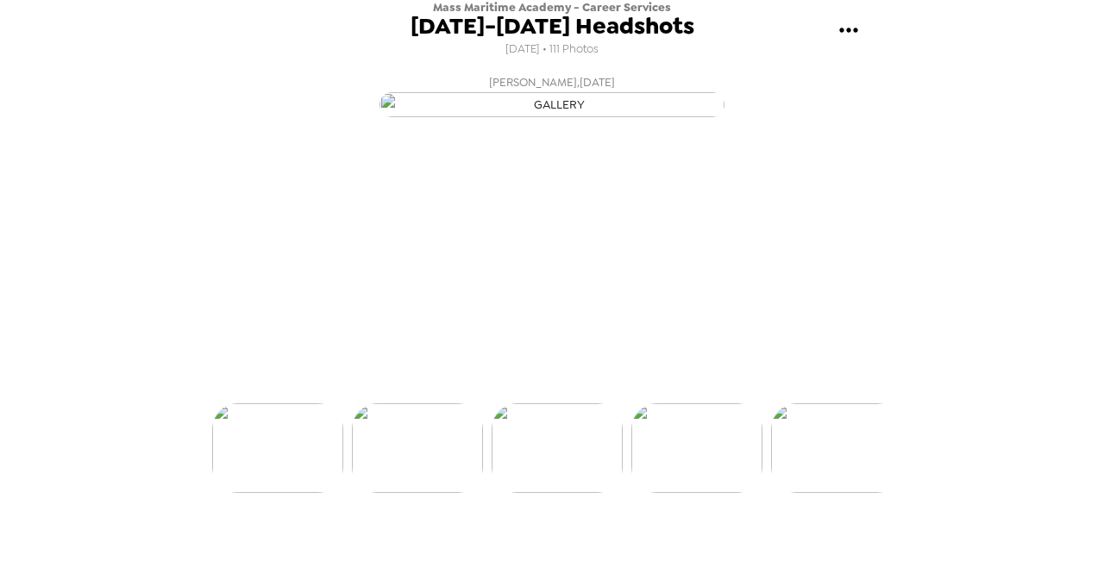
scroll to position [0, 6143]
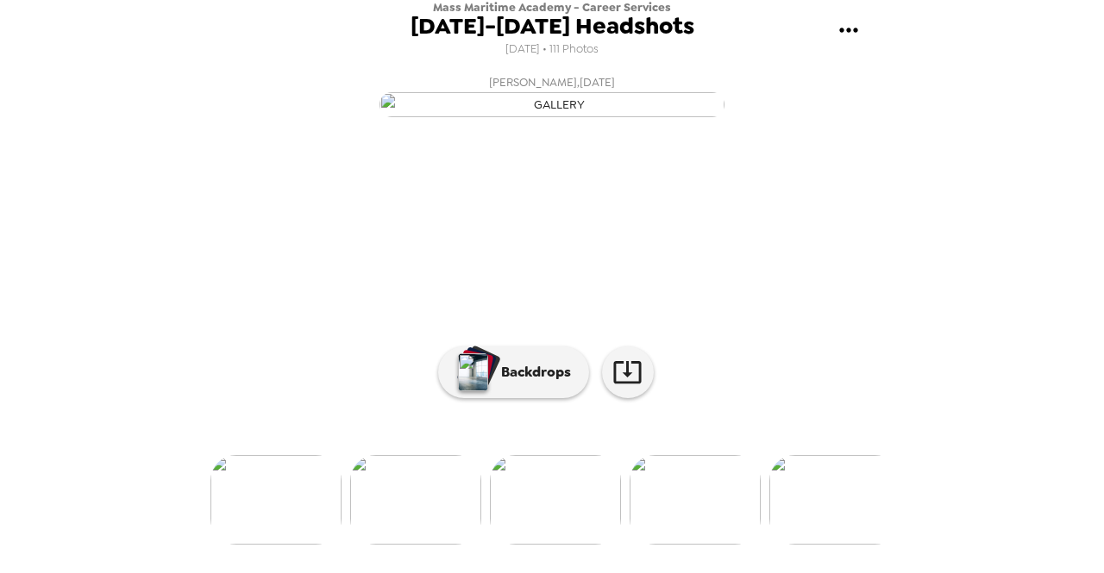
click at [701, 535] on img at bounding box center [694, 500] width 131 height 90
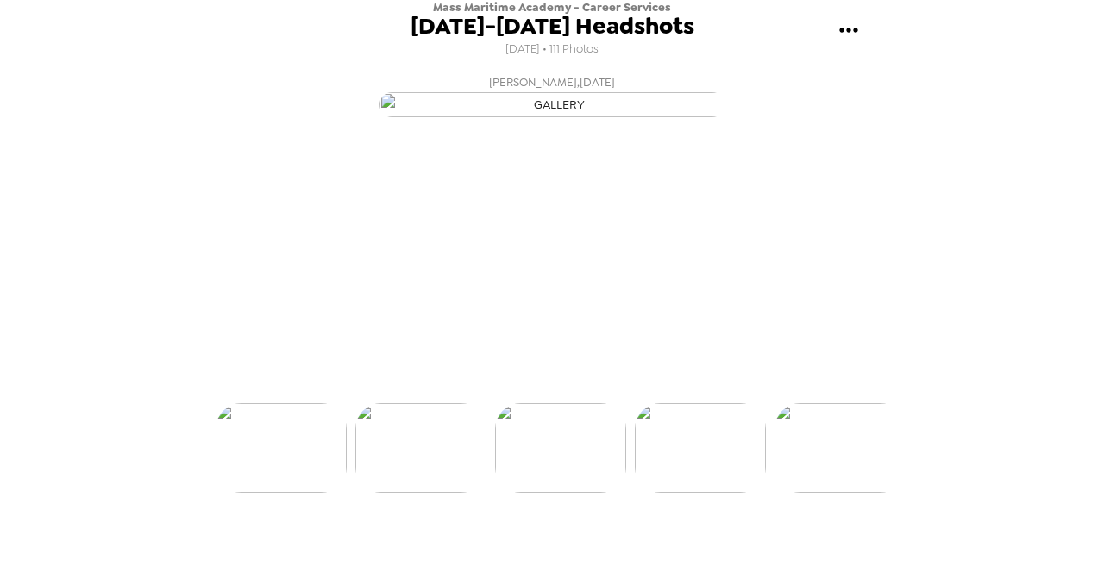
scroll to position [0, 6282]
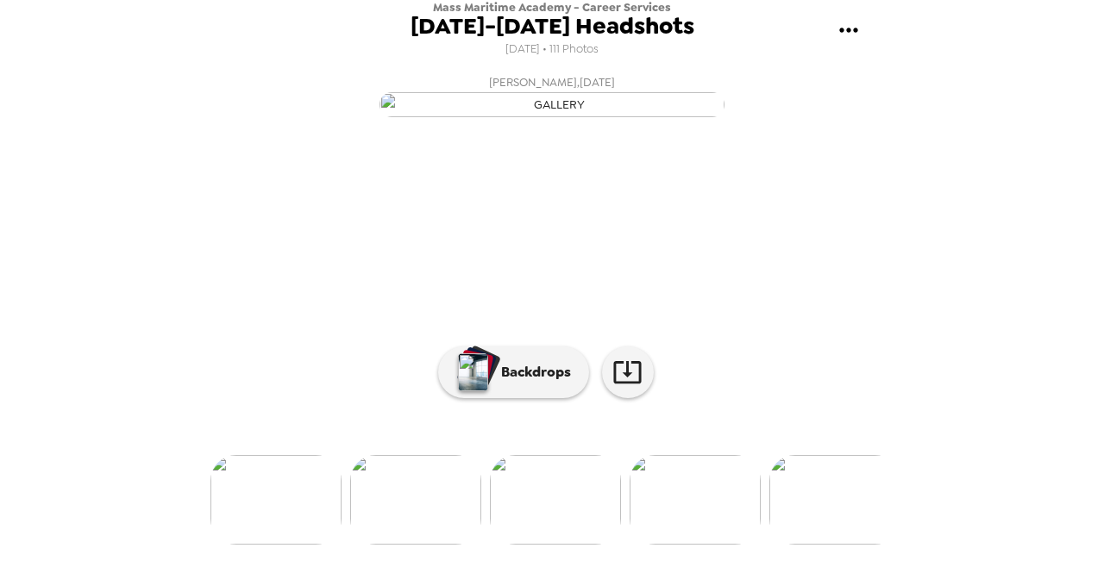
click at [701, 535] on img at bounding box center [694, 500] width 131 height 90
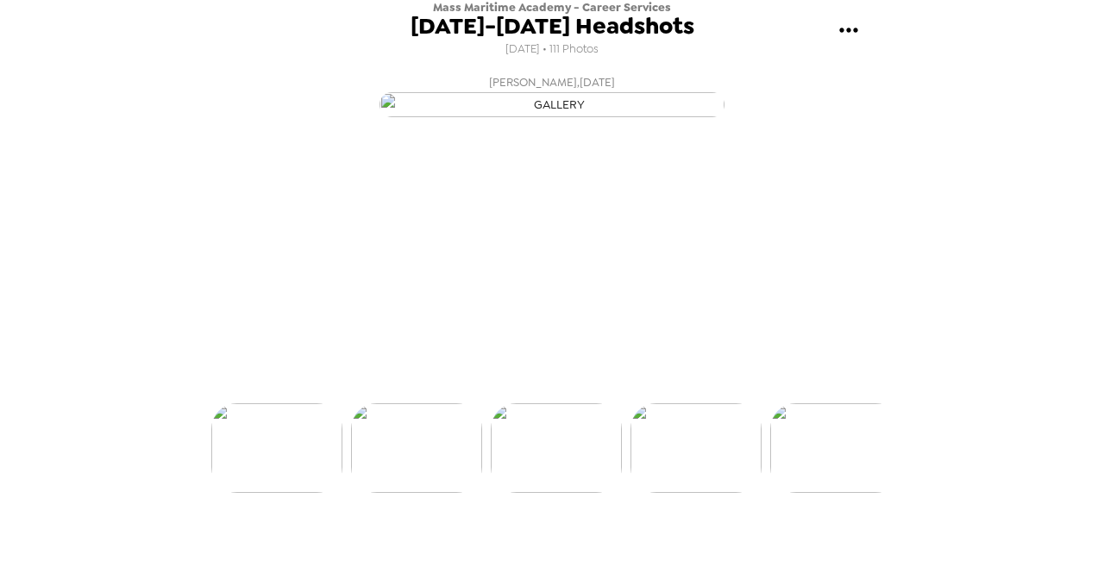
scroll to position [0, 6422]
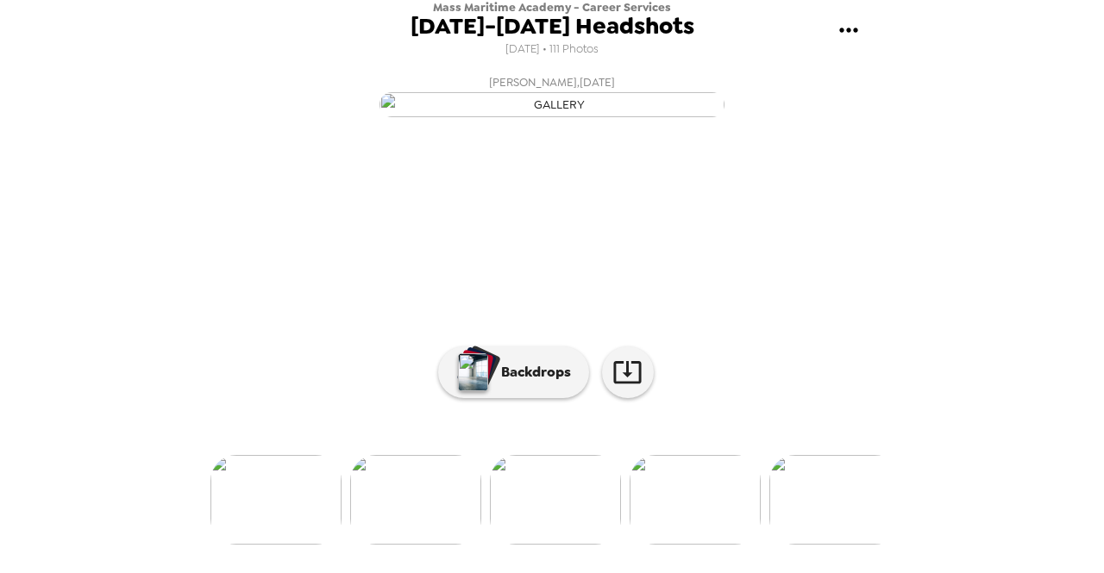
click at [701, 535] on img at bounding box center [694, 500] width 131 height 90
click at [698, 535] on img at bounding box center [694, 500] width 131 height 90
click at [692, 535] on img at bounding box center [695, 500] width 131 height 90
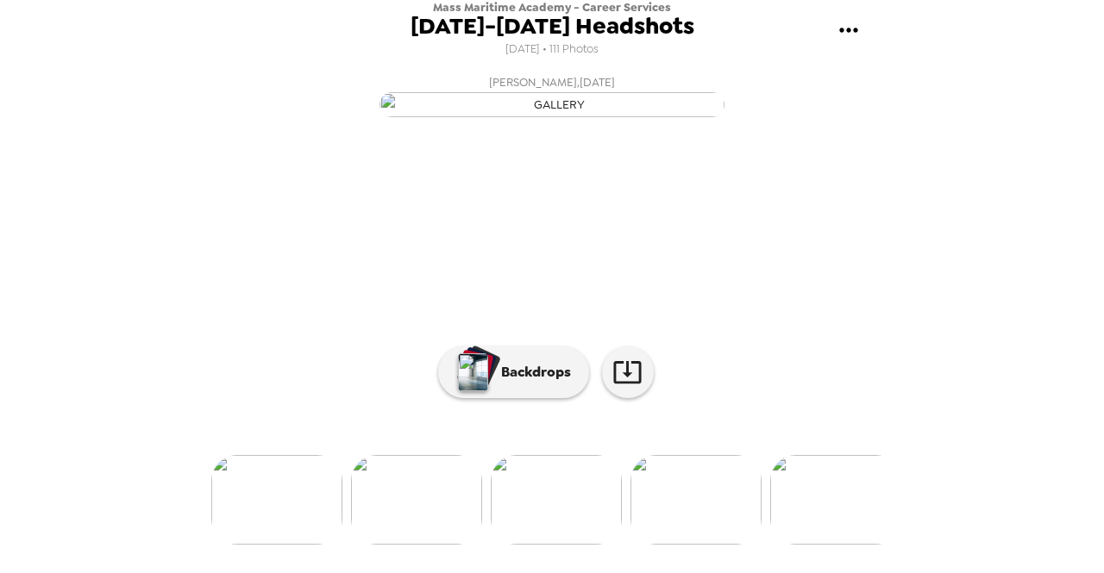
click at [692, 535] on img at bounding box center [695, 500] width 131 height 90
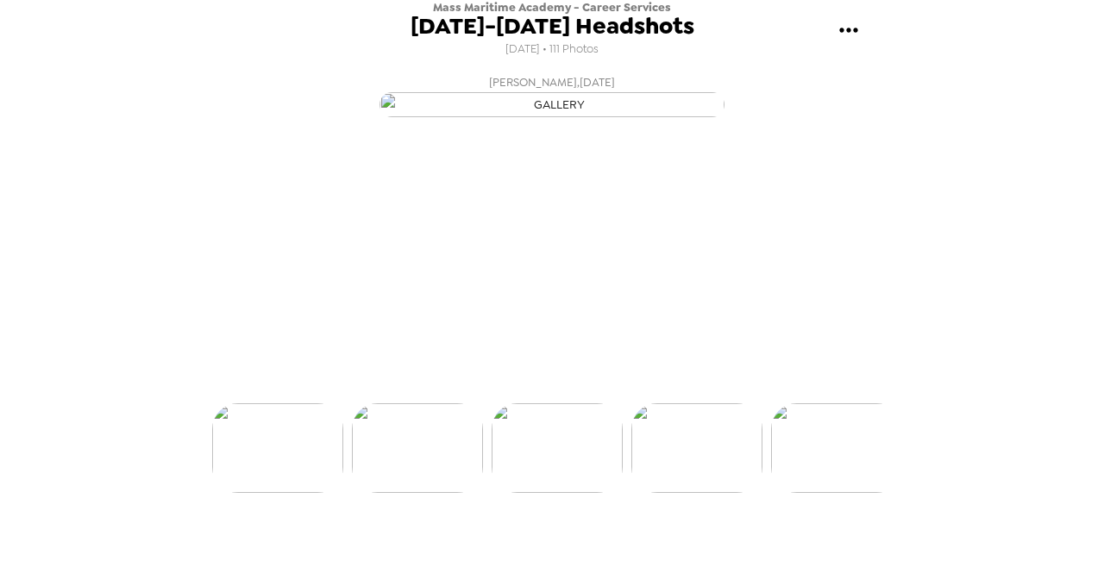
scroll to position [0, 7259]
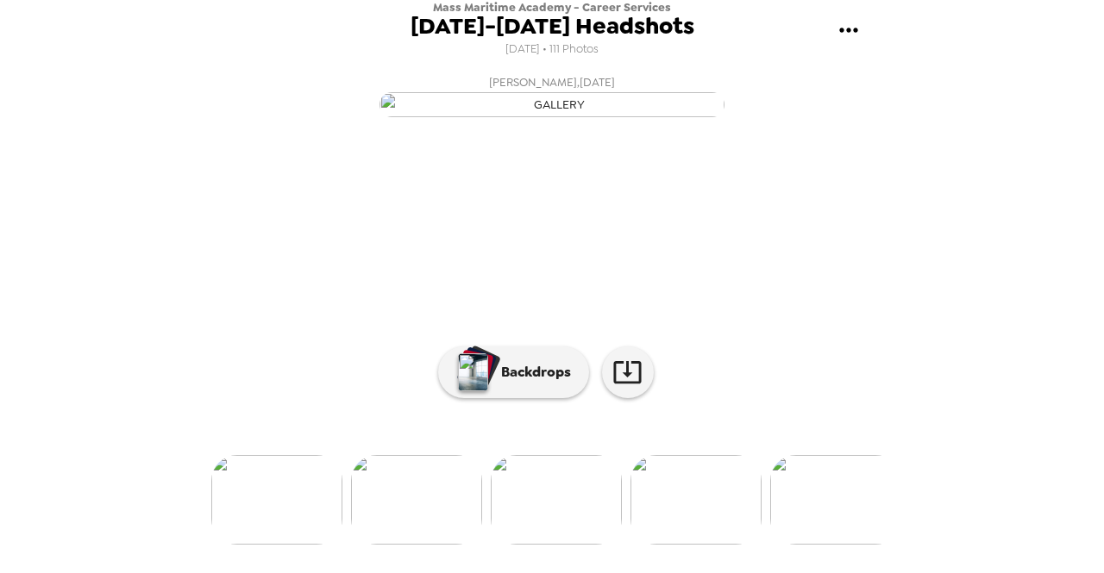
click at [692, 535] on img at bounding box center [695, 500] width 131 height 90
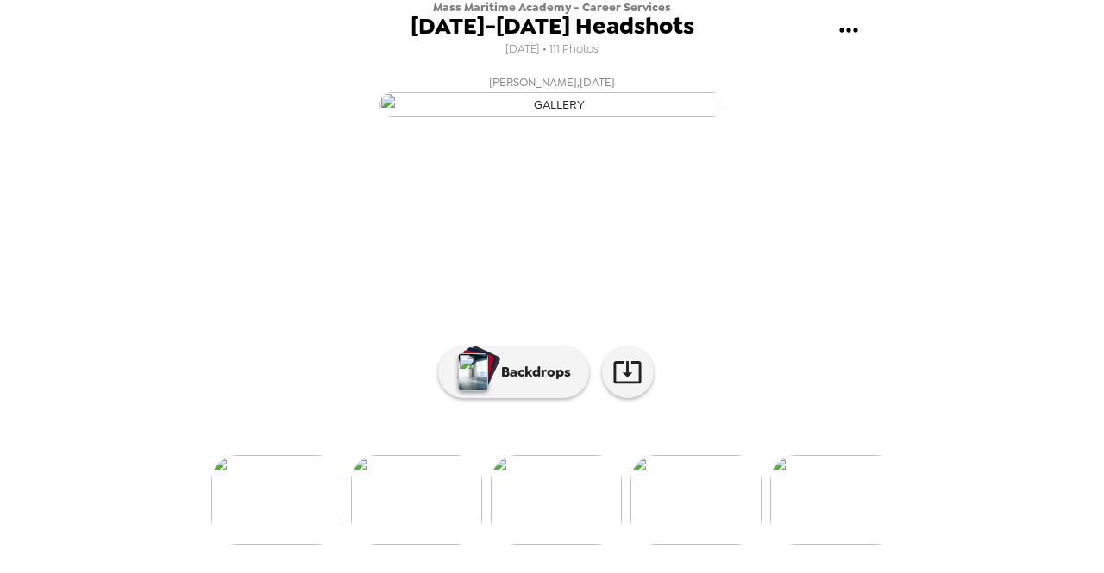
click at [692, 535] on img at bounding box center [695, 500] width 131 height 90
click at [690, 534] on img at bounding box center [696, 500] width 131 height 90
click at [688, 534] on img at bounding box center [696, 500] width 131 height 90
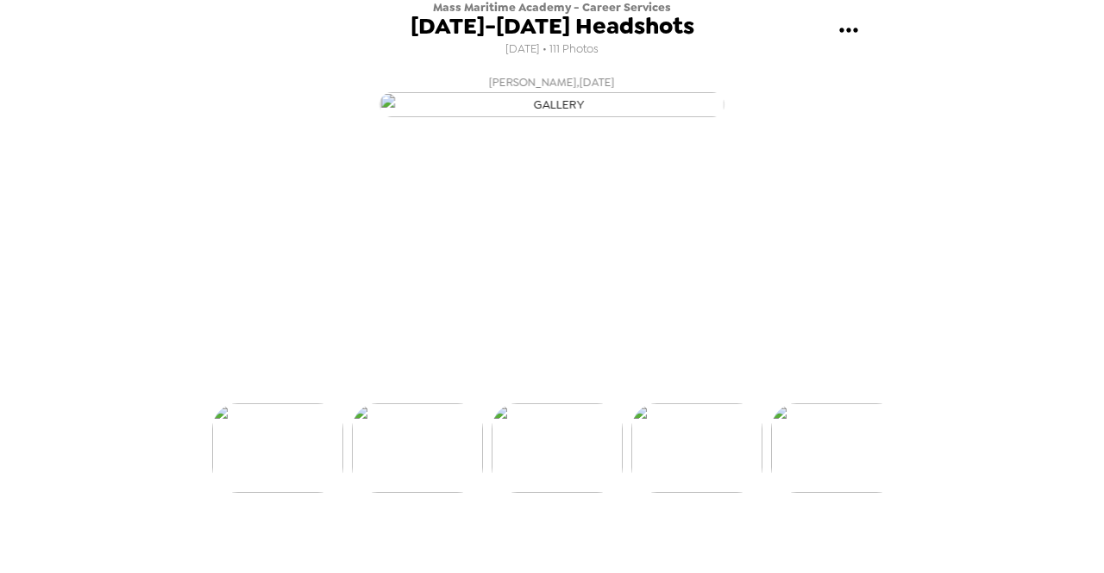
scroll to position [0, 8516]
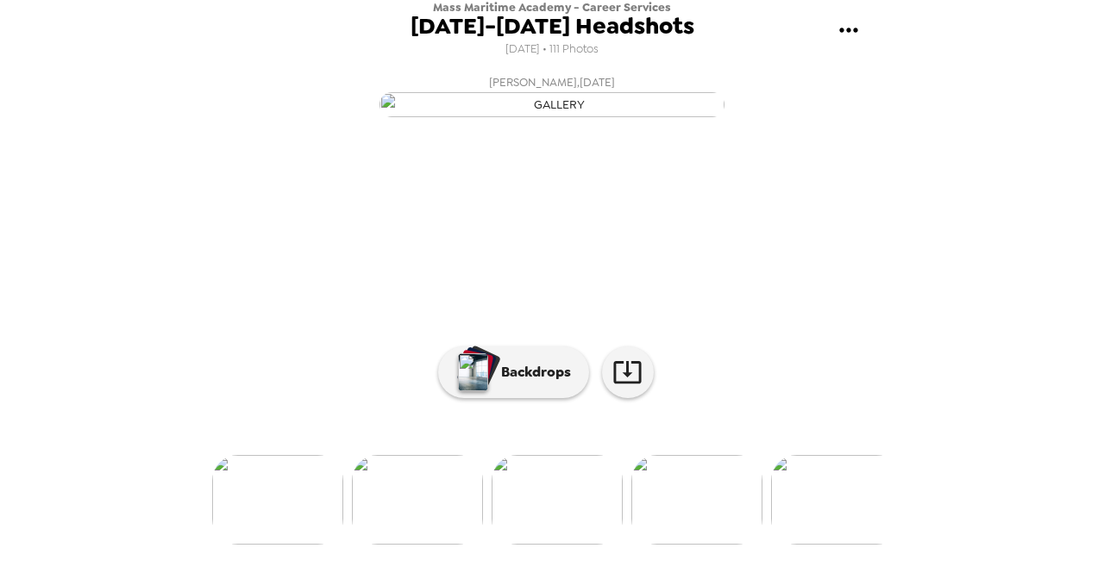
click at [688, 534] on img at bounding box center [696, 500] width 131 height 90
click at [686, 535] on img at bounding box center [696, 500] width 131 height 90
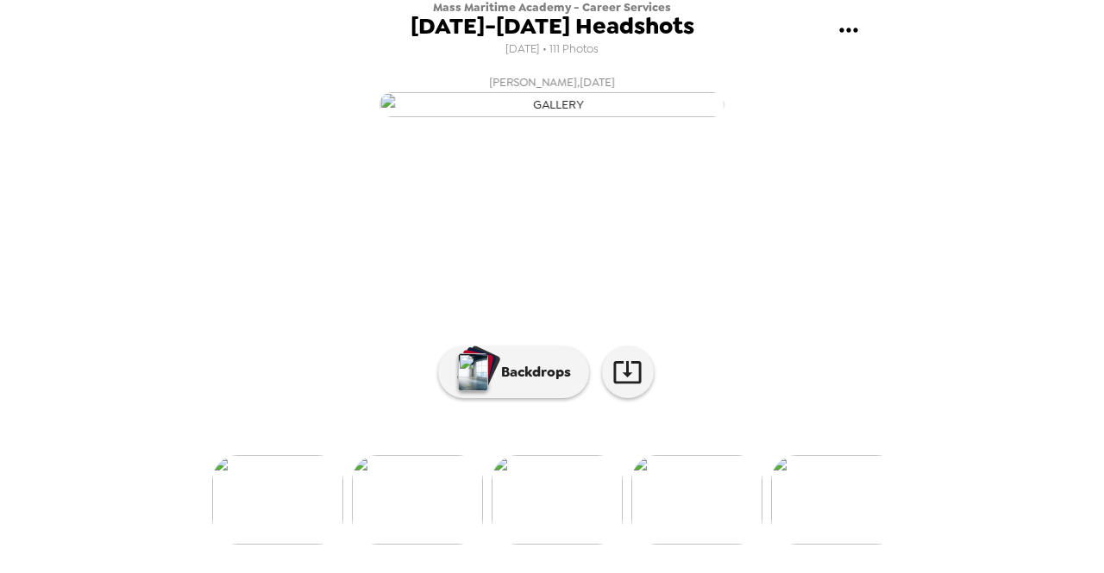
click at [686, 535] on img at bounding box center [696, 500] width 131 height 90
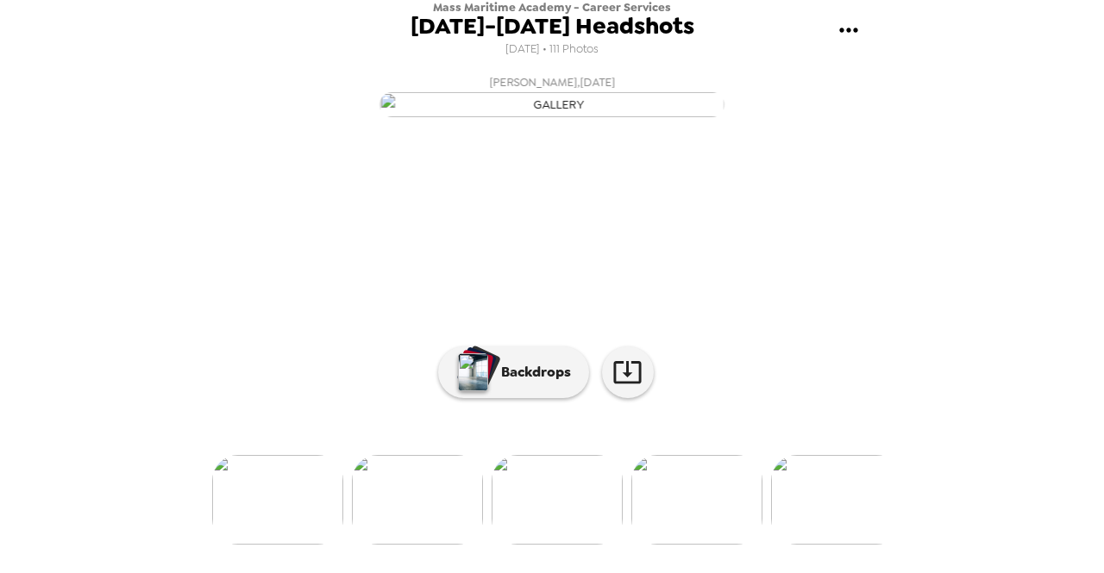
click at [686, 535] on img at bounding box center [696, 500] width 131 height 90
click at [686, 535] on img at bounding box center [697, 500] width 131 height 90
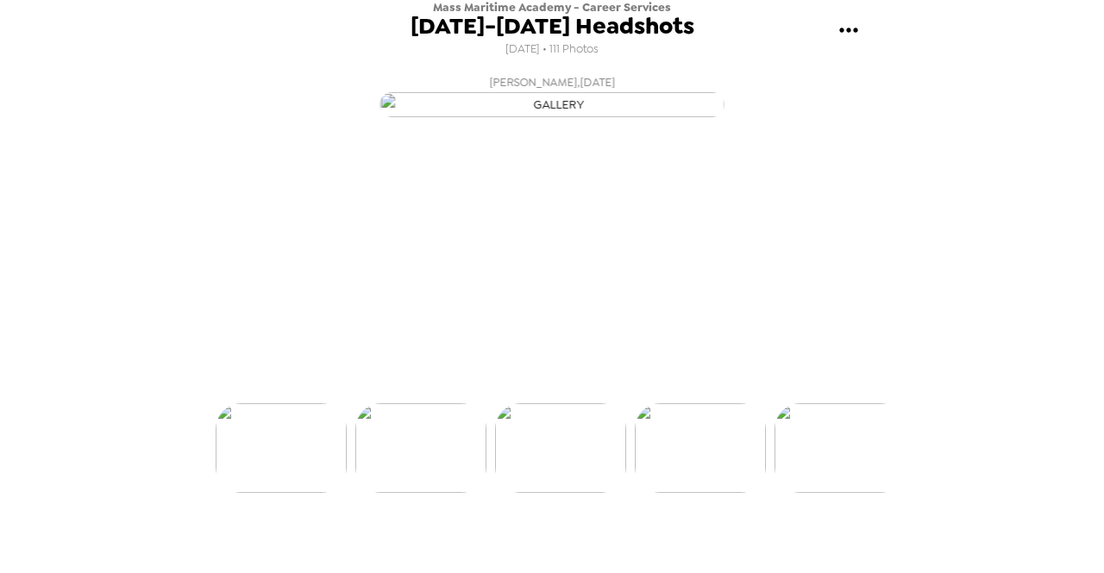
scroll to position [0, 10470]
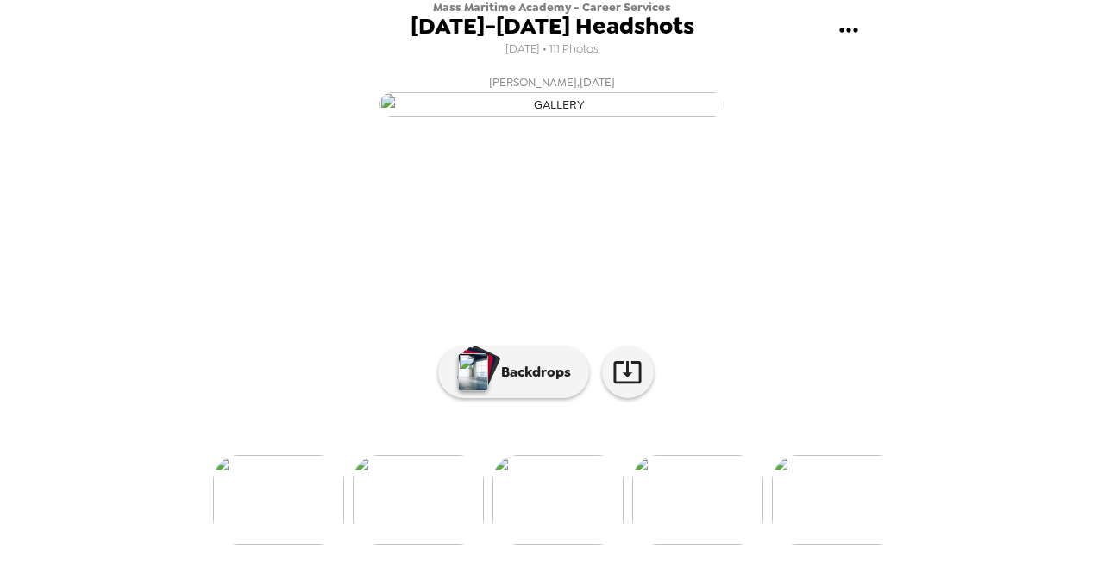
click at [686, 535] on img at bounding box center [697, 500] width 131 height 90
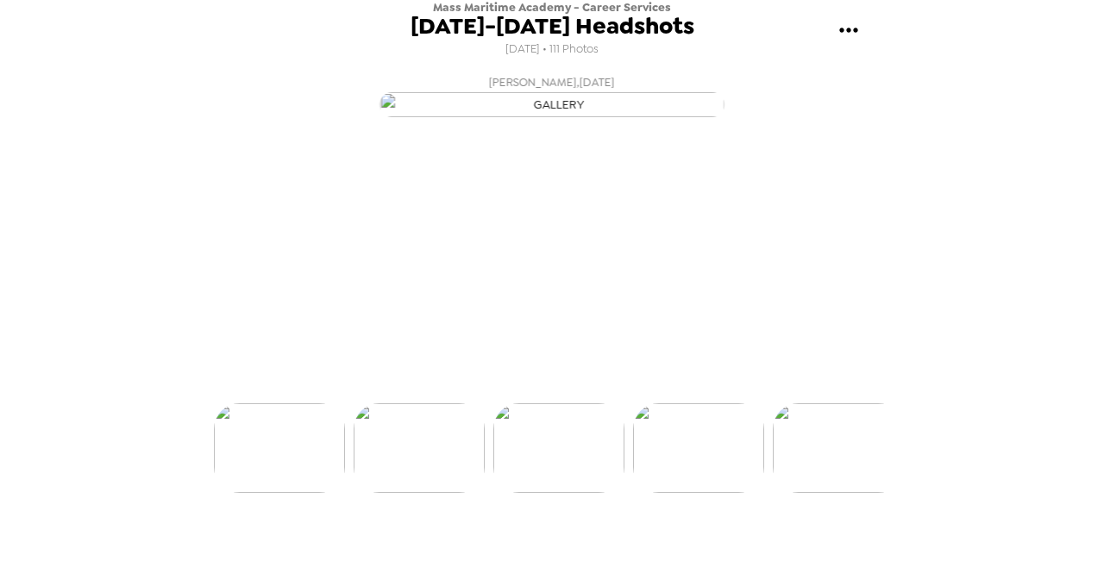
scroll to position [0, 11169]
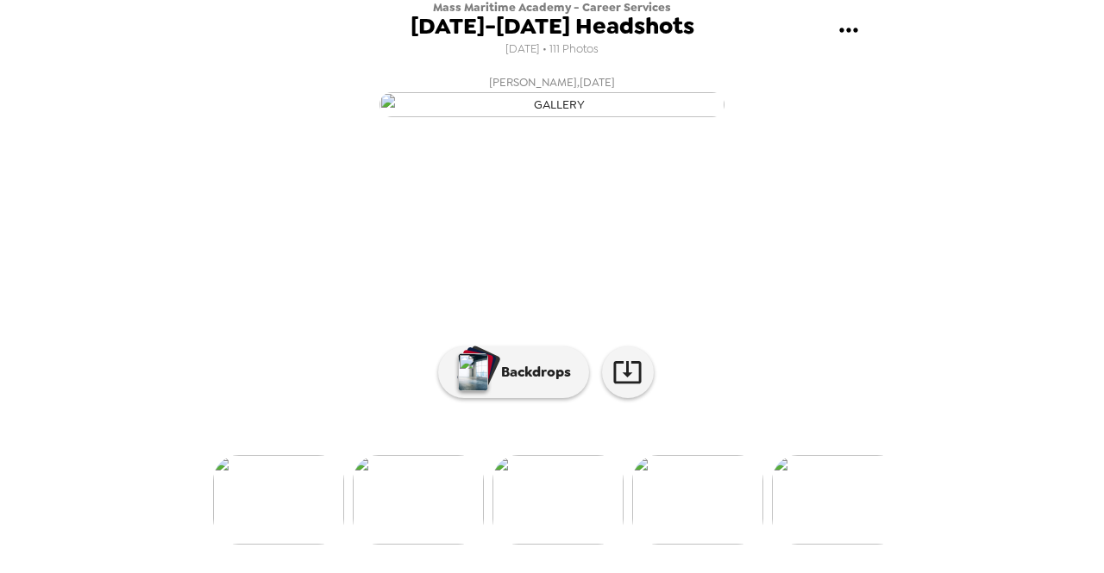
click at [679, 537] on img at bounding box center [697, 500] width 131 height 90
click at [679, 537] on img at bounding box center [698, 500] width 131 height 90
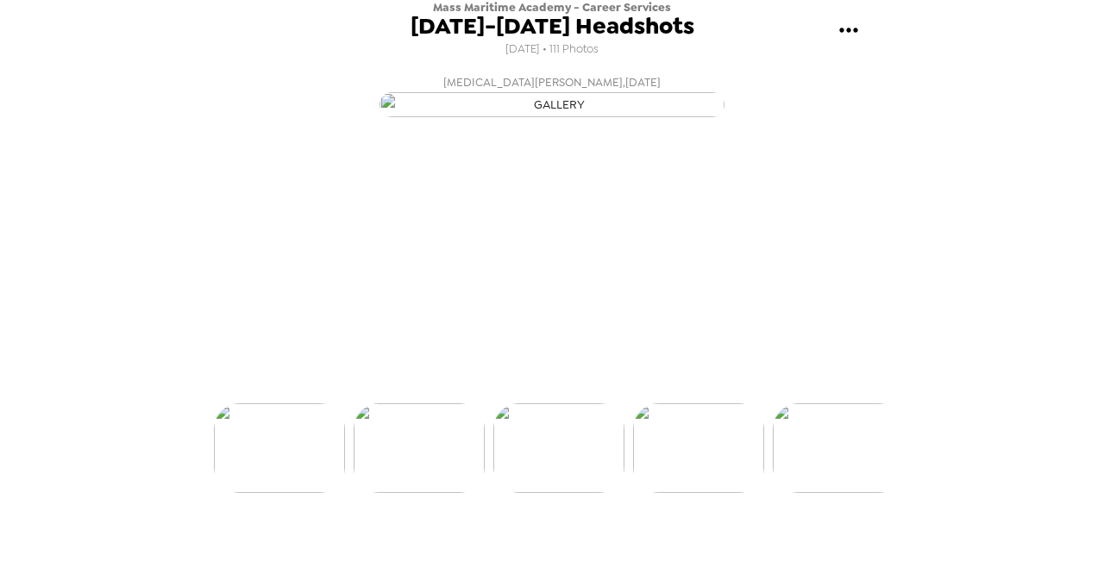
click at [679, 493] on img at bounding box center [698, 449] width 131 height 90
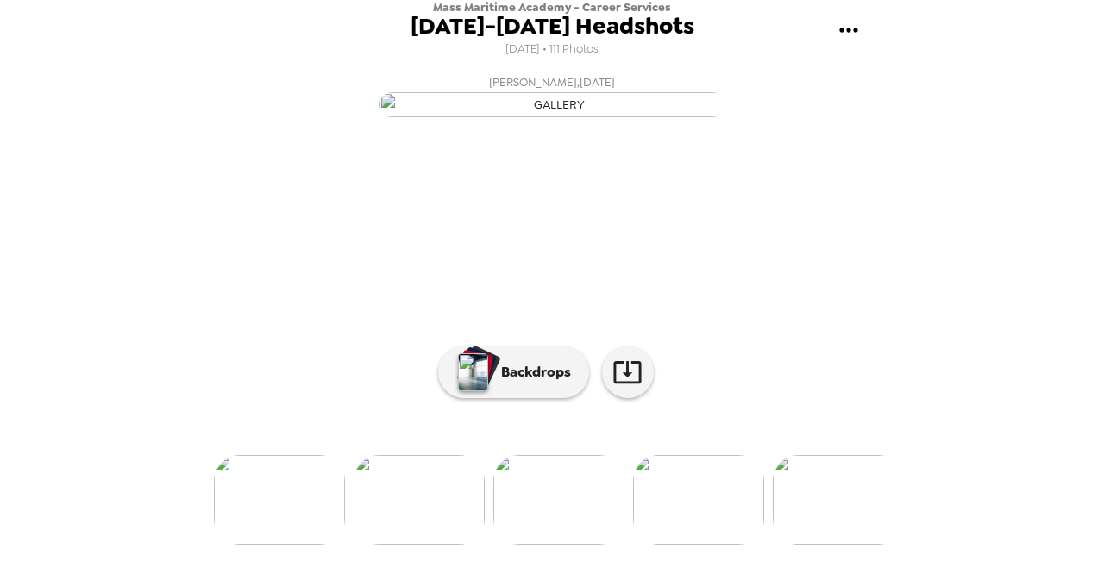
click at [679, 537] on img at bounding box center [698, 500] width 131 height 90
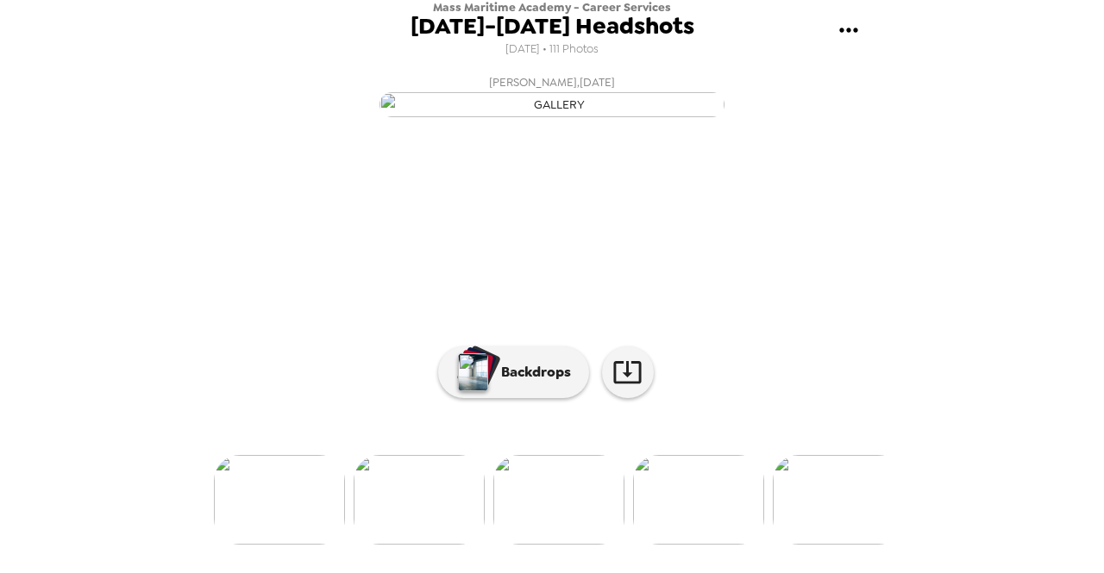
click at [679, 537] on img at bounding box center [698, 500] width 131 height 90
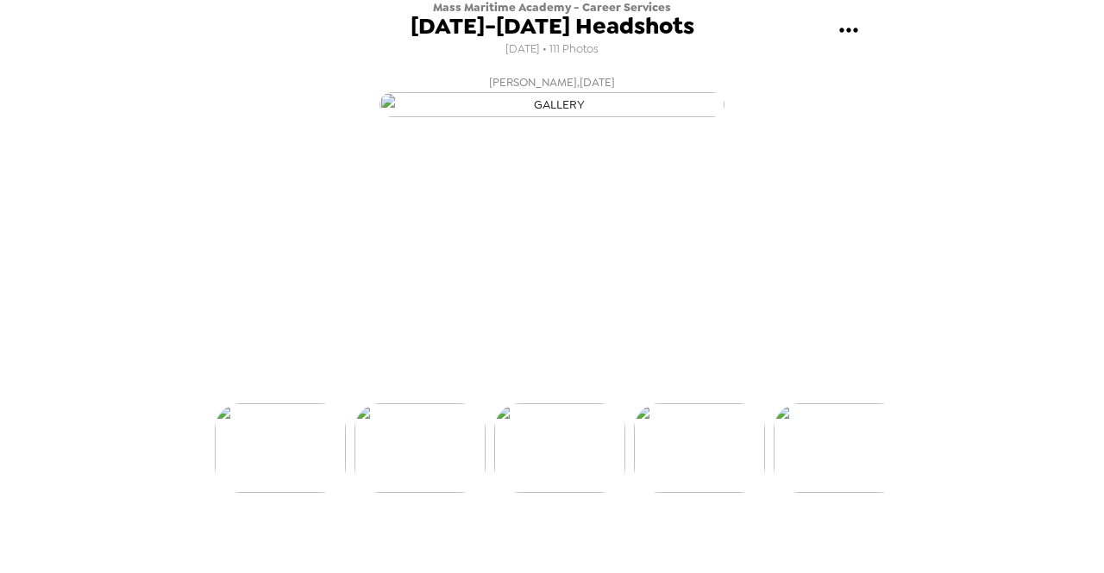
scroll to position [0, 12984]
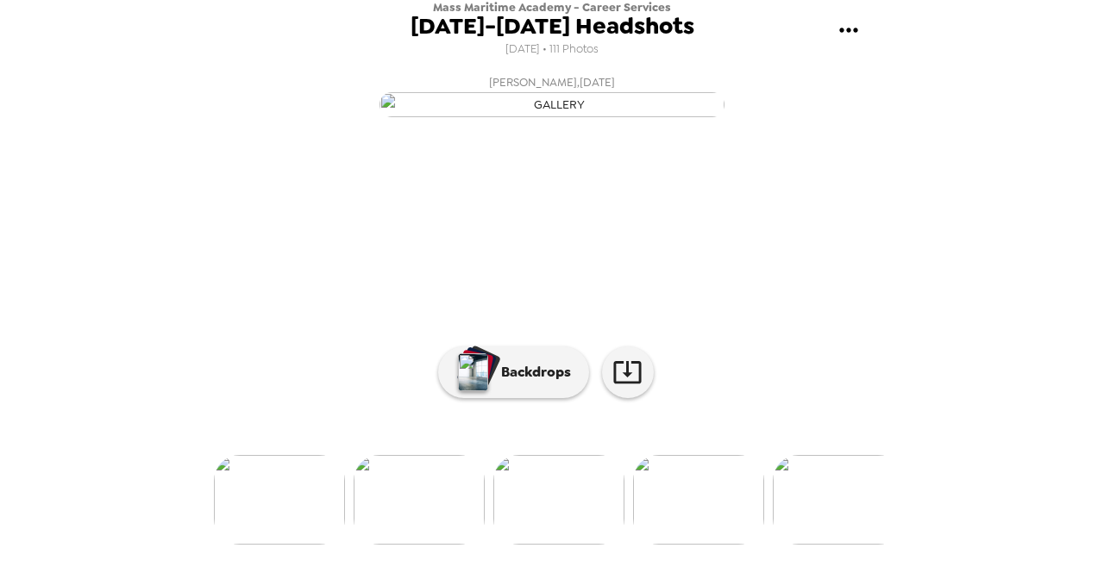
click at [652, 543] on img at bounding box center [698, 500] width 131 height 90
click at [653, 543] on img at bounding box center [698, 500] width 131 height 90
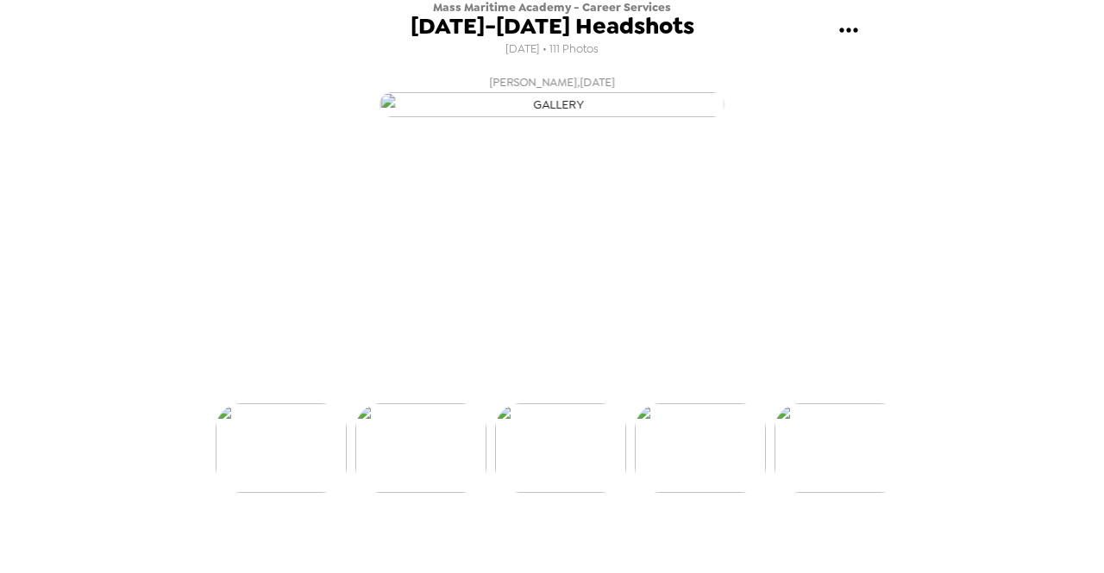
scroll to position [0, 13263]
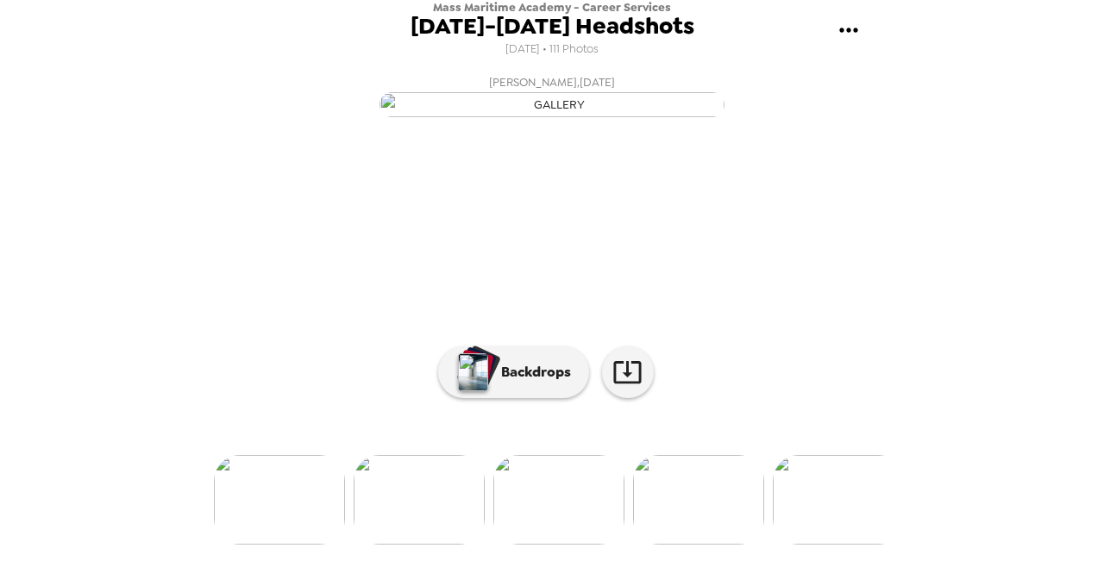
click at [407, 532] on img at bounding box center [419, 500] width 131 height 90
click at [321, 532] on img at bounding box center [279, 500] width 131 height 90
click at [655, 491] on img at bounding box center [698, 500] width 131 height 90
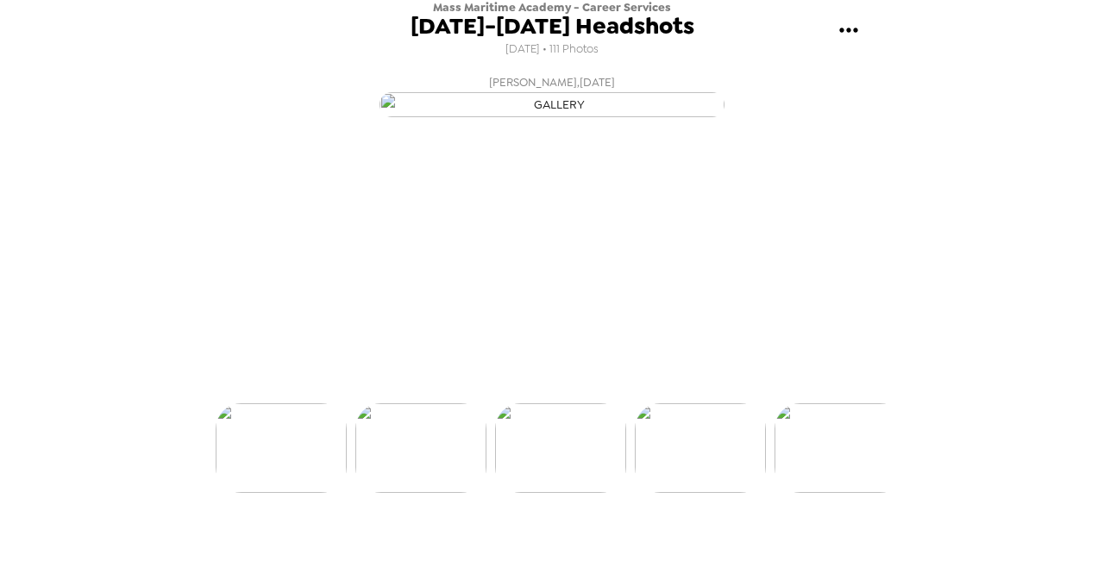
scroll to position [0, 12984]
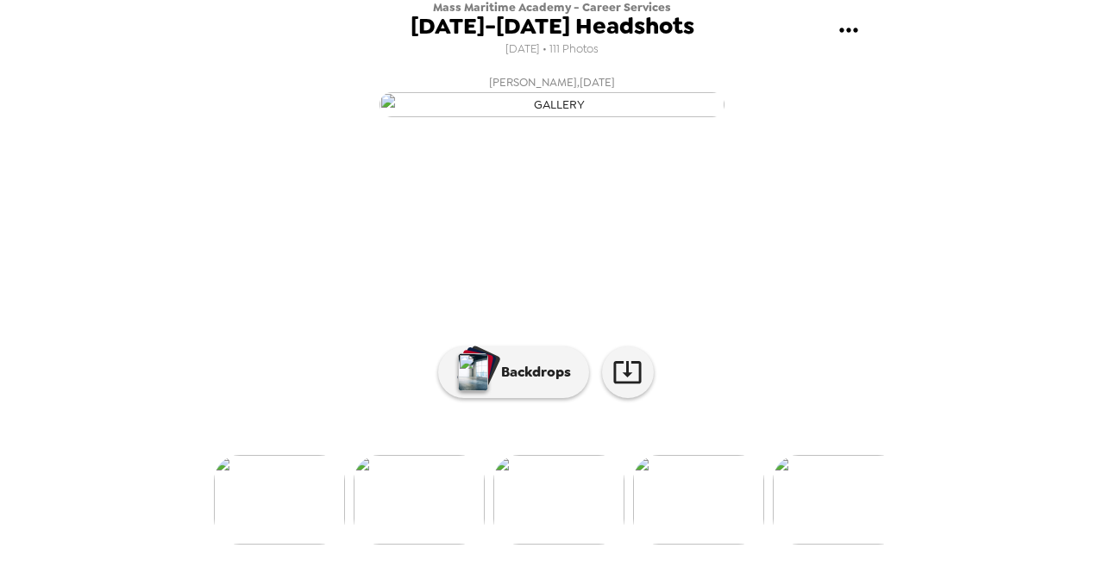
click at [653, 523] on img at bounding box center [698, 500] width 131 height 90
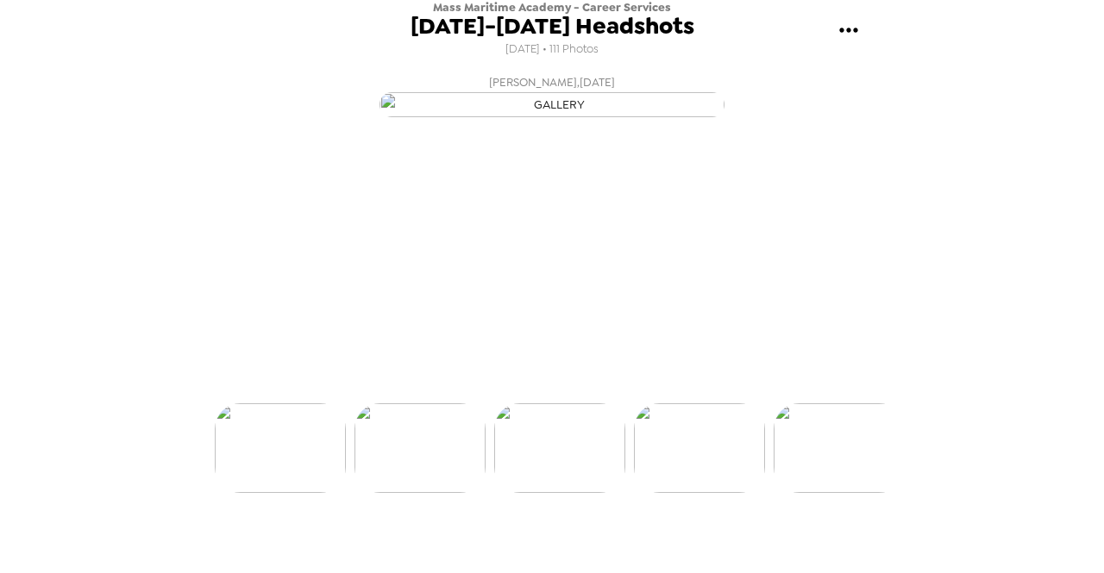
scroll to position [0, 13124]
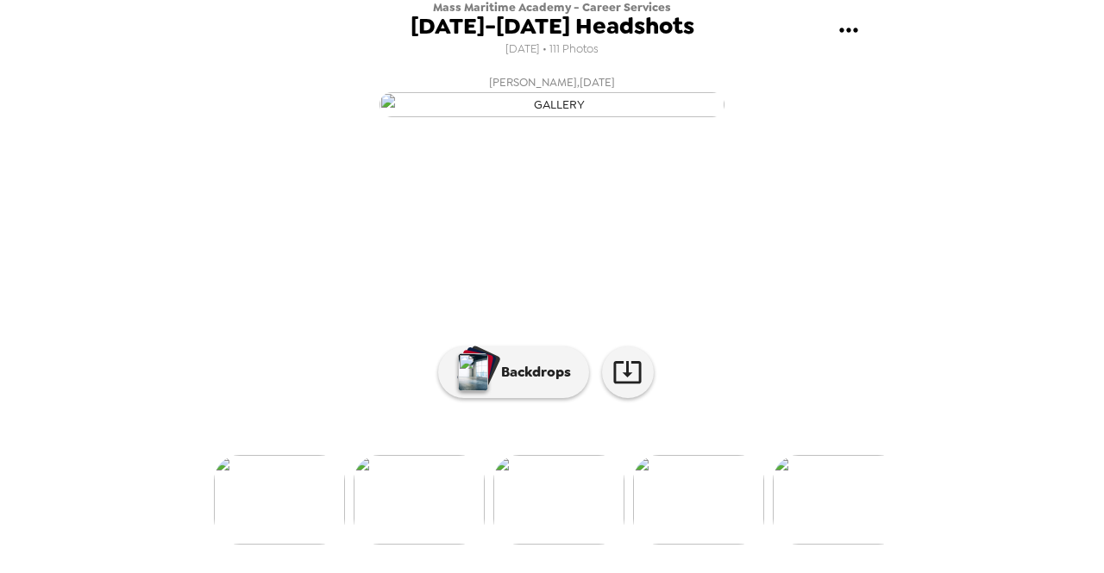
click at [557, 534] on img at bounding box center [558, 500] width 131 height 90
click at [651, 530] on img at bounding box center [698, 500] width 131 height 90
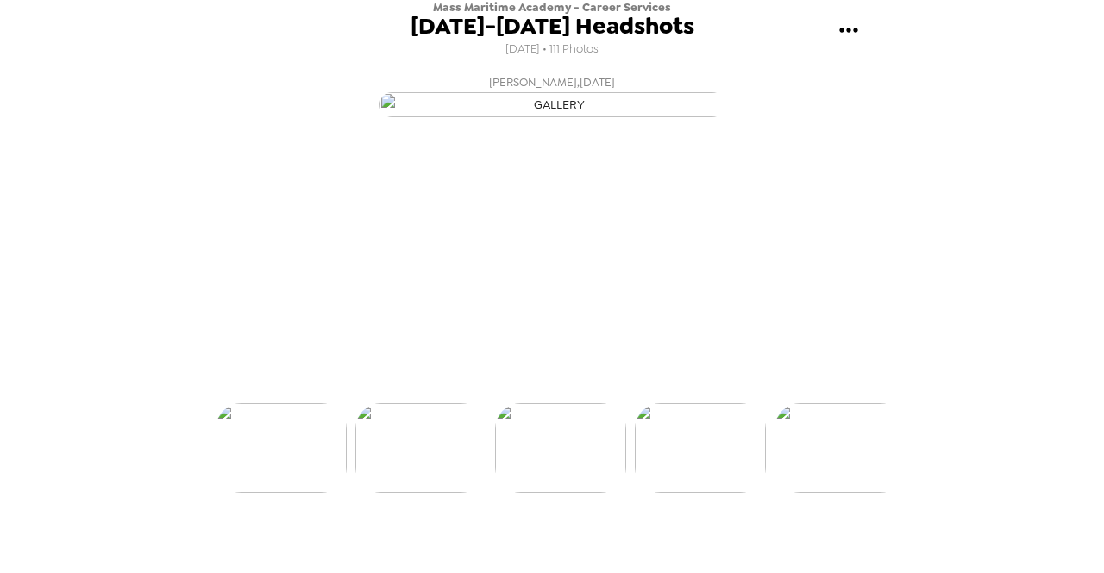
scroll to position [0, 13263]
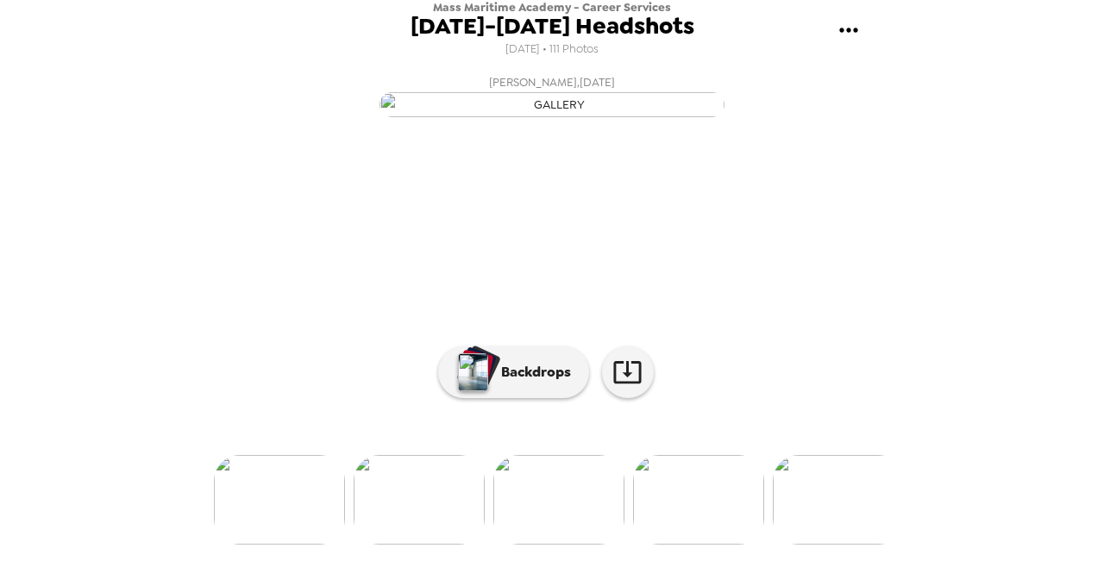
click at [651, 529] on img at bounding box center [698, 500] width 131 height 90
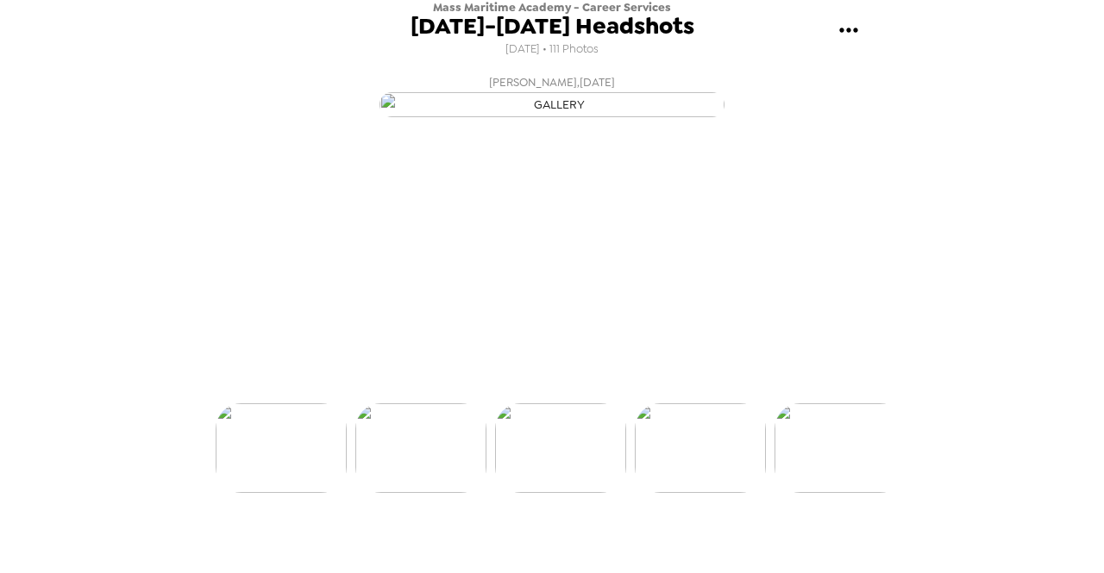
scroll to position [0, 13402]
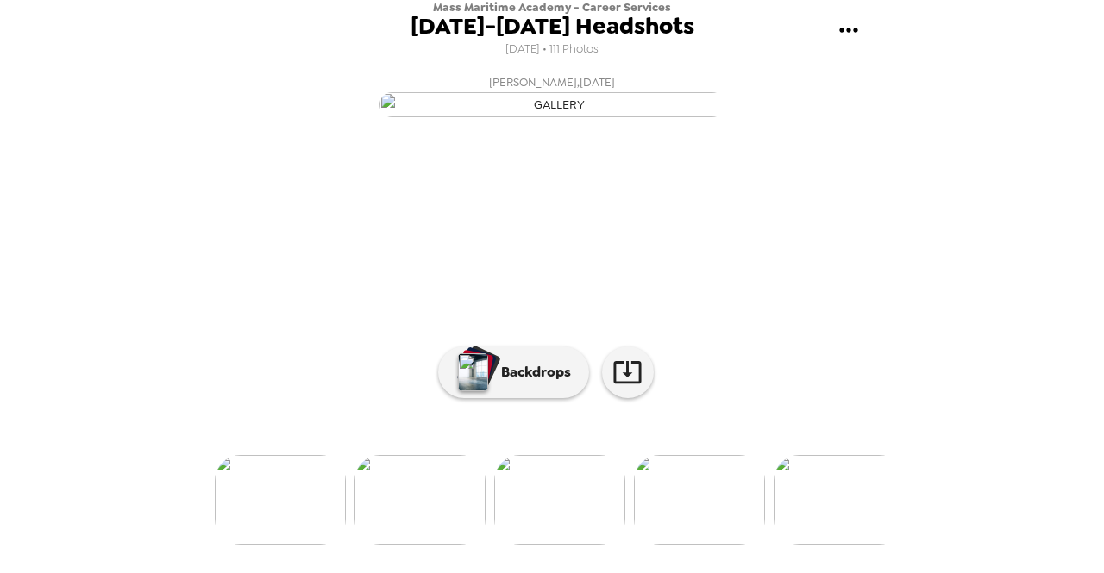
click at [651, 529] on img at bounding box center [699, 500] width 131 height 90
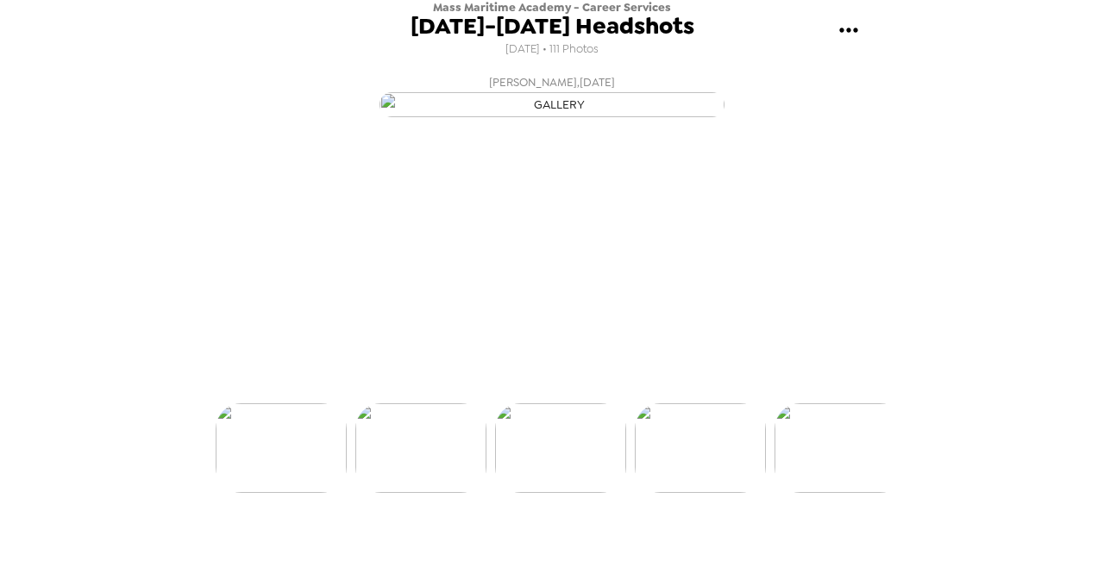
scroll to position [0, 13542]
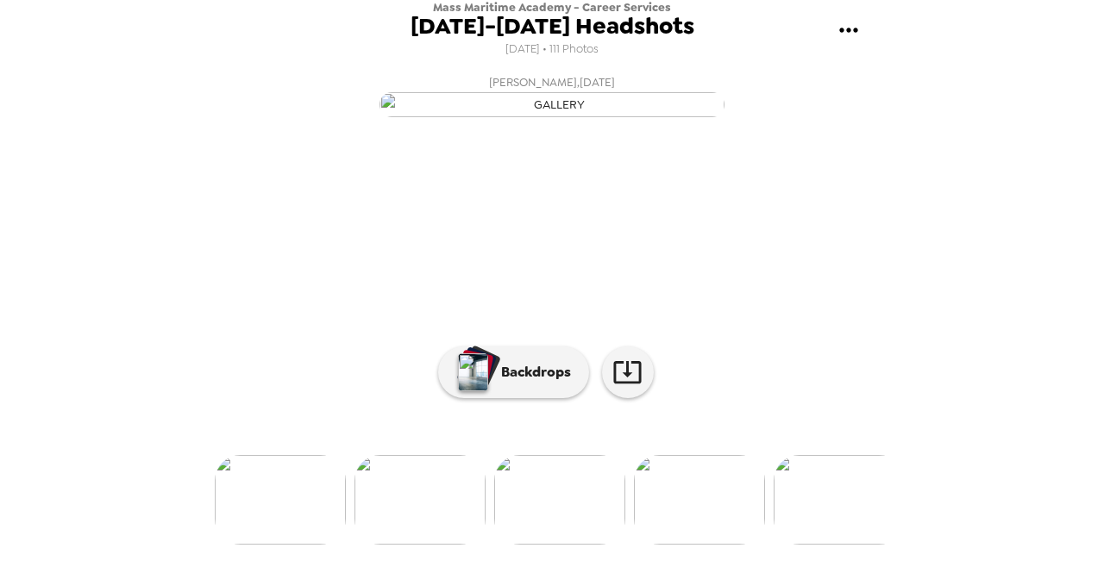
click at [651, 529] on img at bounding box center [699, 500] width 131 height 90
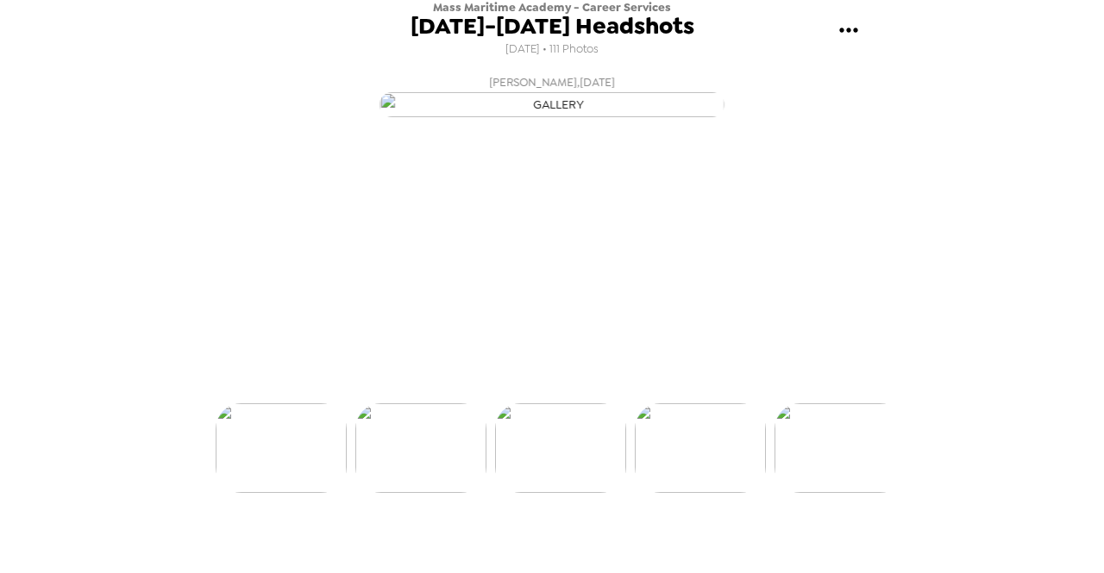
scroll to position [0, 13821]
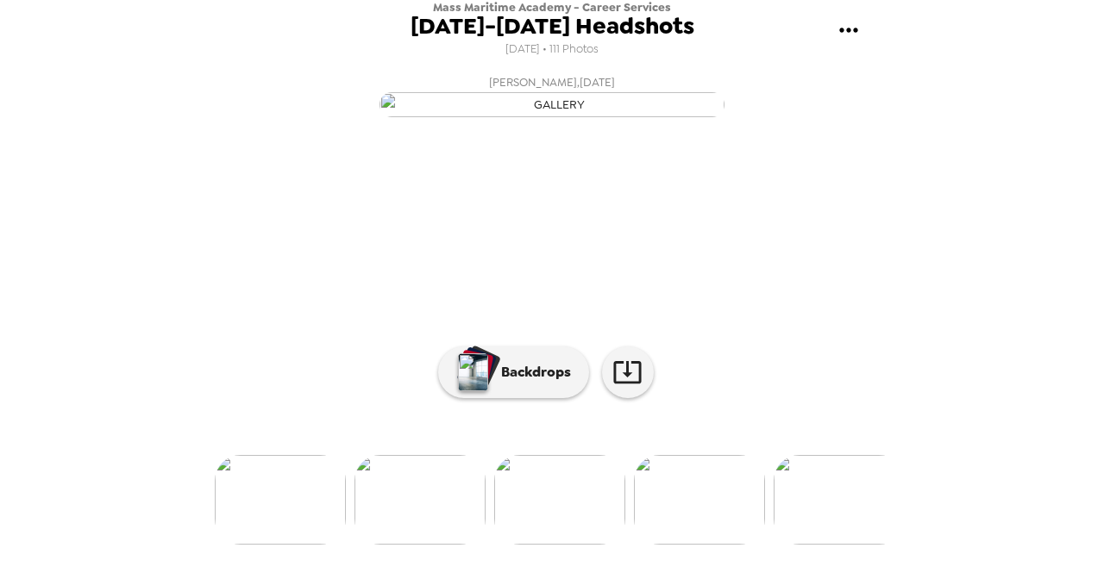
click at [651, 529] on img at bounding box center [699, 500] width 131 height 90
